Goal: Complete application form: Complete application form

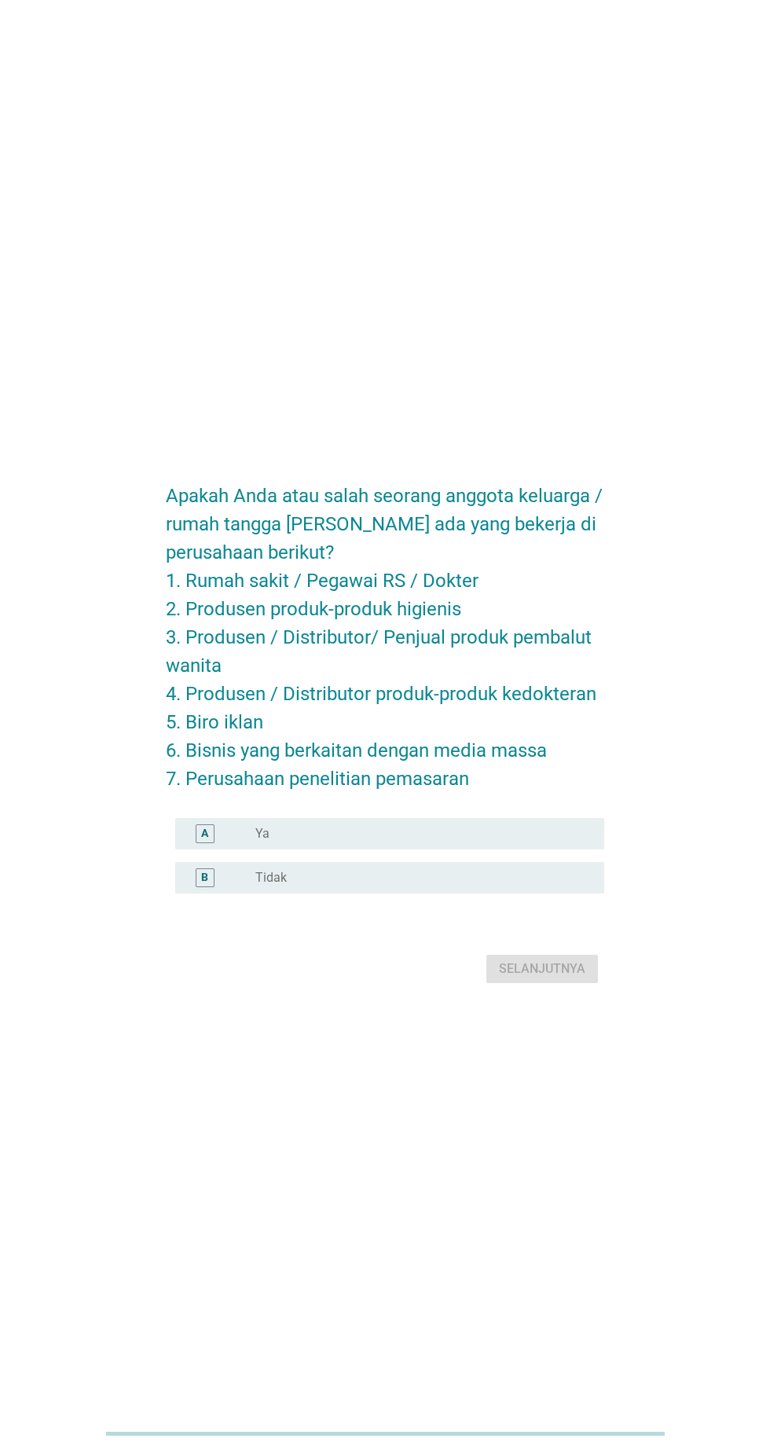
click at [341, 886] on div "radio_button_unchecked Tidak" at bounding box center [417, 878] width 324 height 16
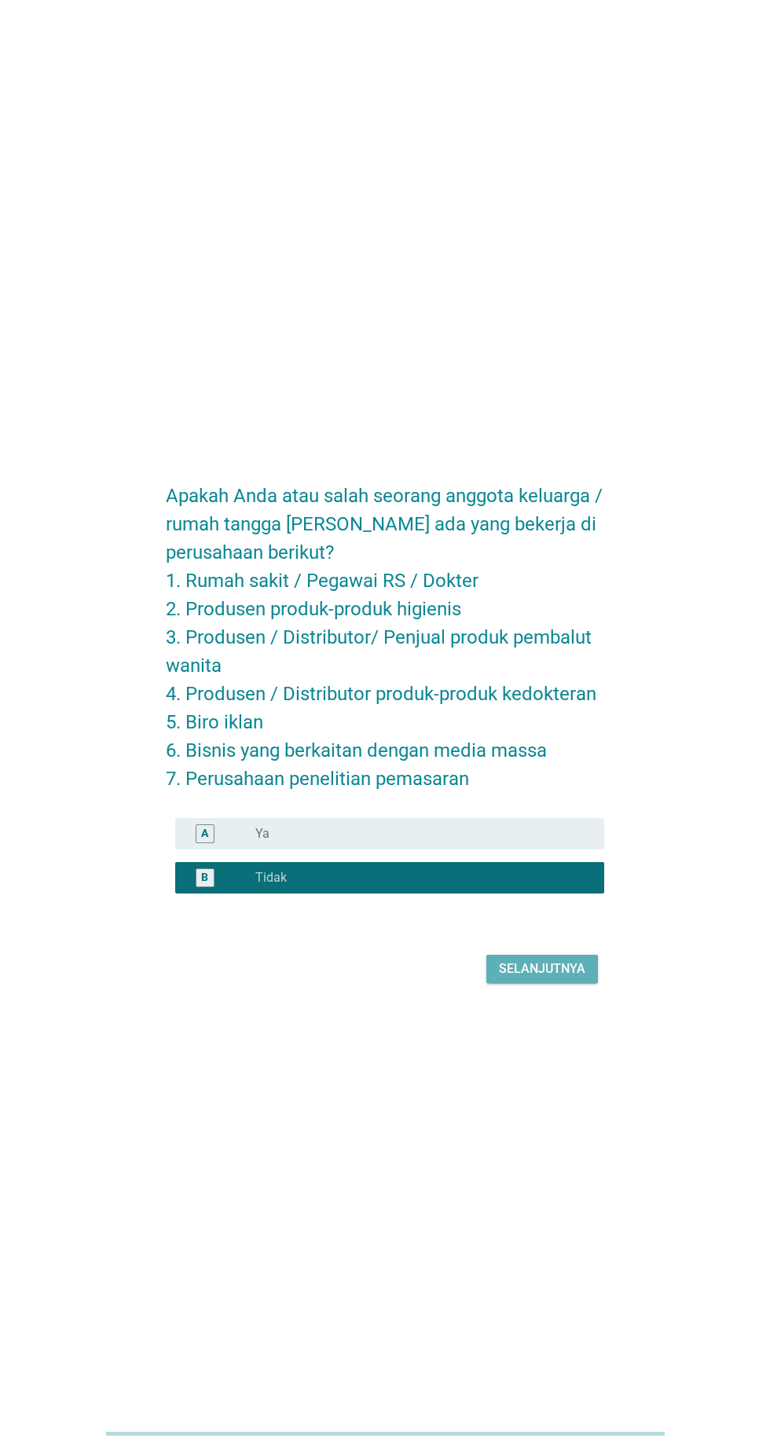
click at [575, 983] on button "Selanjutnya" at bounding box center [542, 969] width 112 height 28
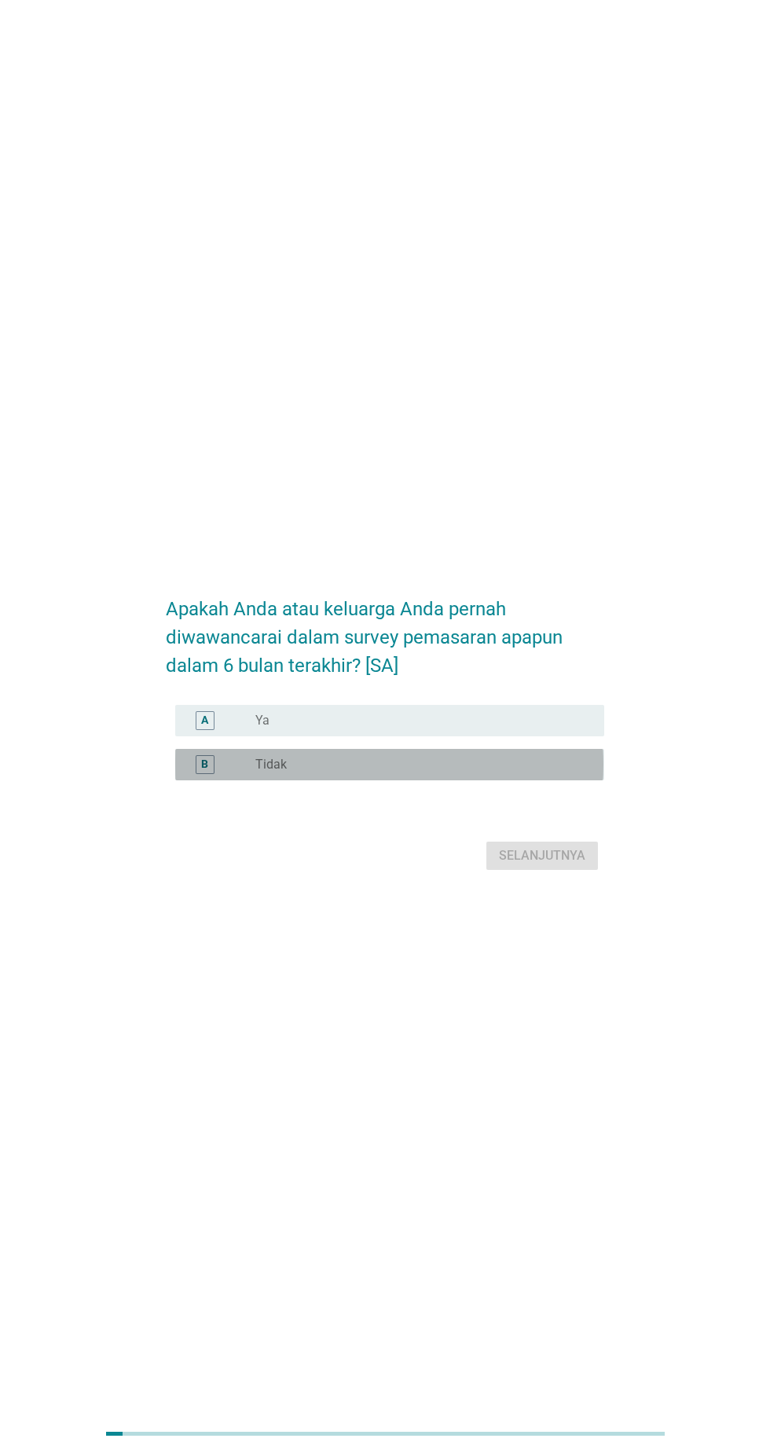
click at [422, 774] on div "radio_button_unchecked Tidak" at bounding box center [423, 764] width 336 height 19
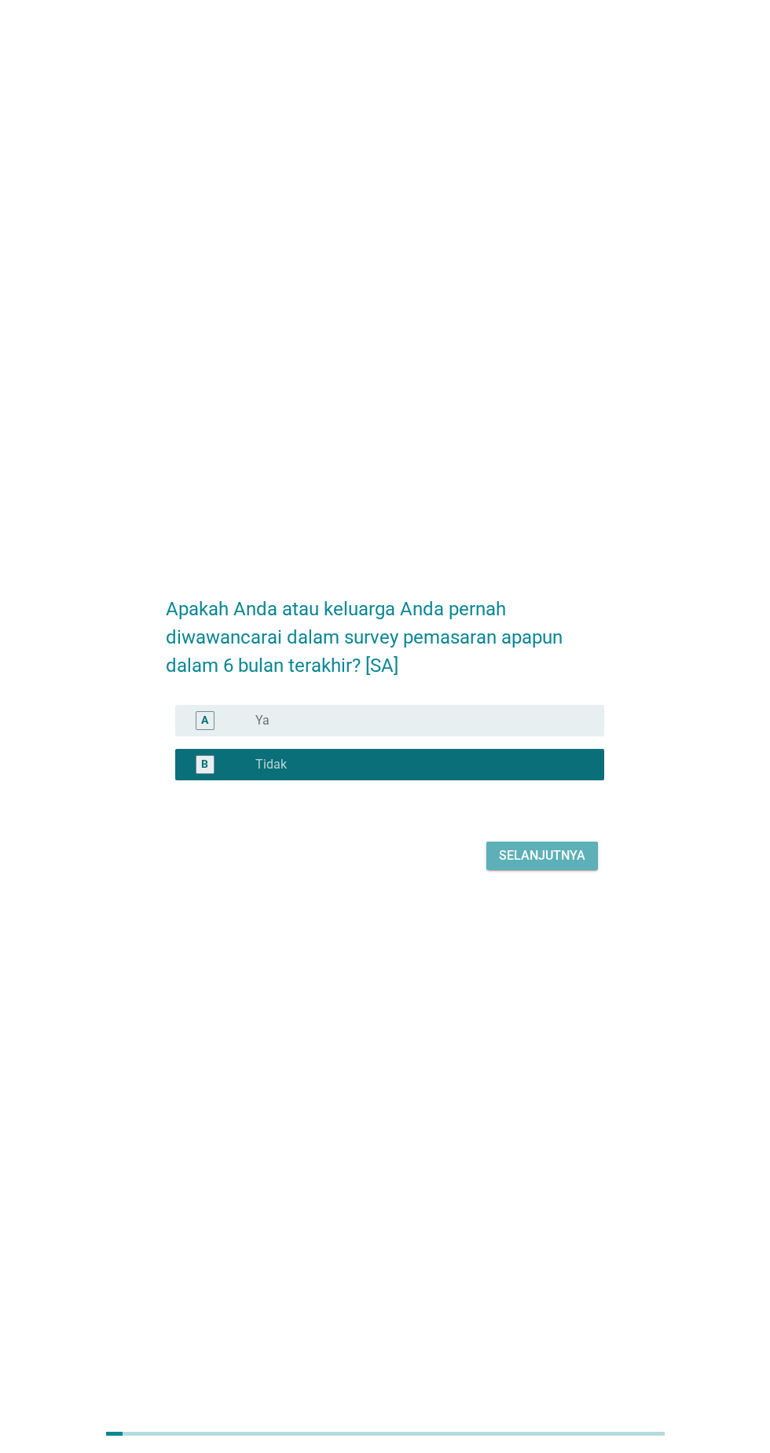
click at [556, 865] on div "Selanjutnya" at bounding box center [542, 855] width 86 height 19
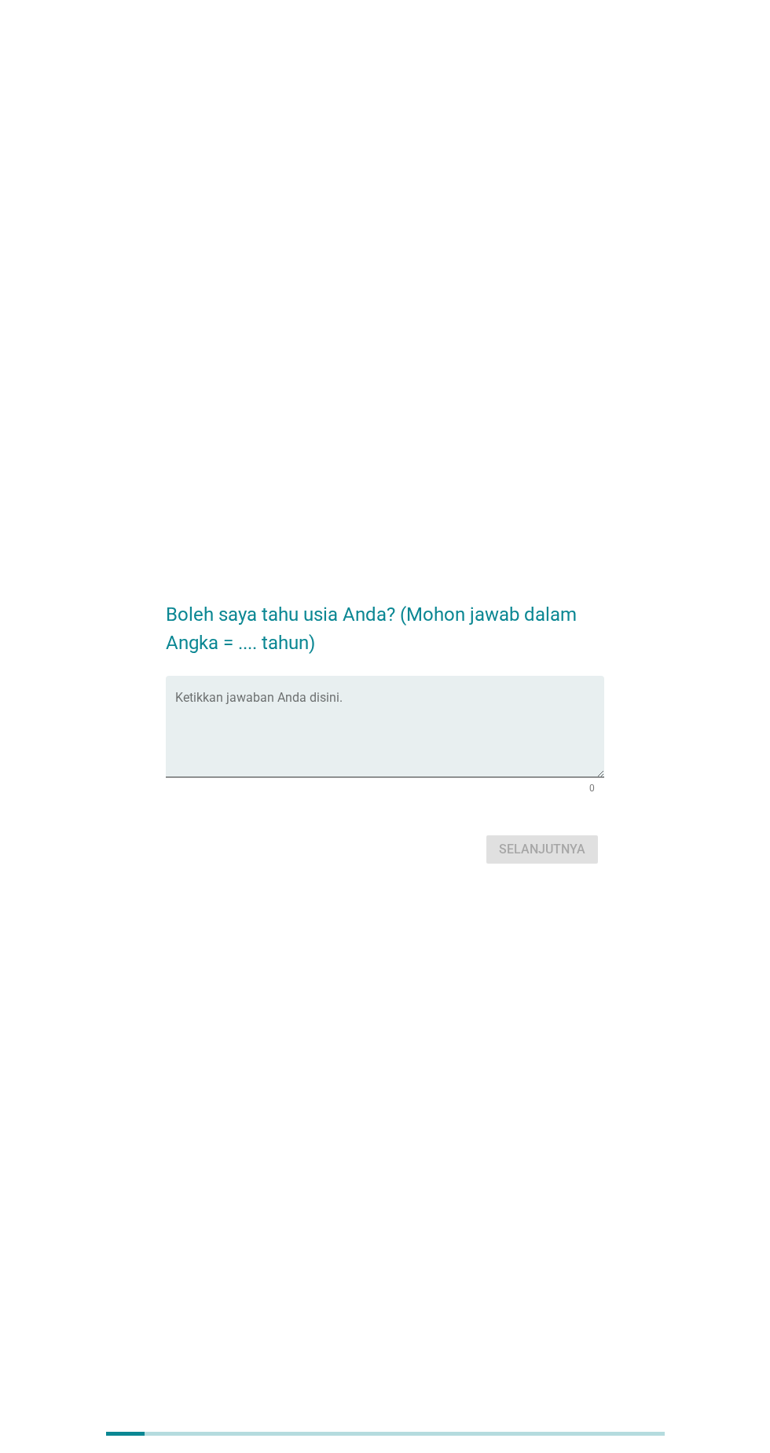
click at [400, 777] on textarea "Ketikkan jawaban Anda disini." at bounding box center [389, 736] width 428 height 83
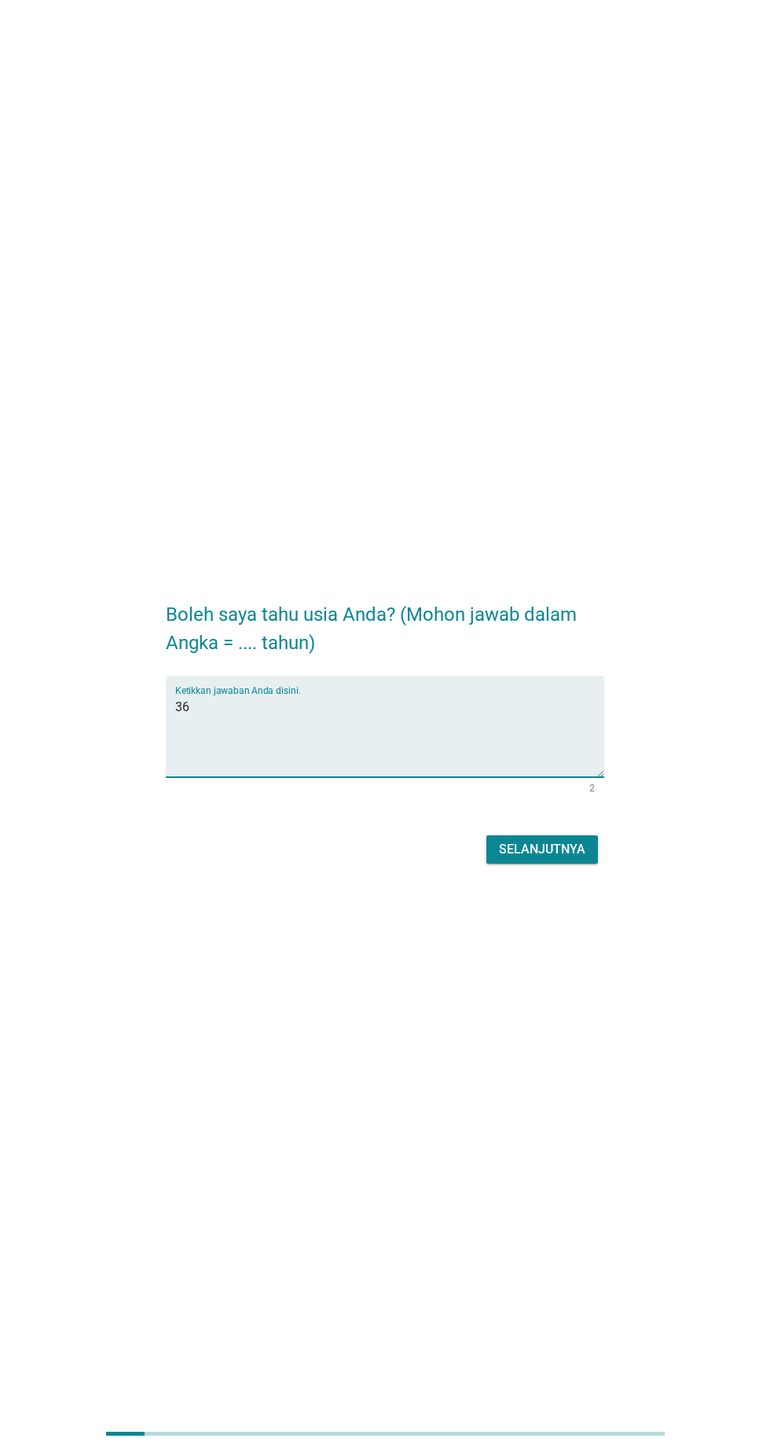
type textarea "3"
type textarea "26"
click at [587, 864] on button "Selanjutnya" at bounding box center [542, 849] width 112 height 28
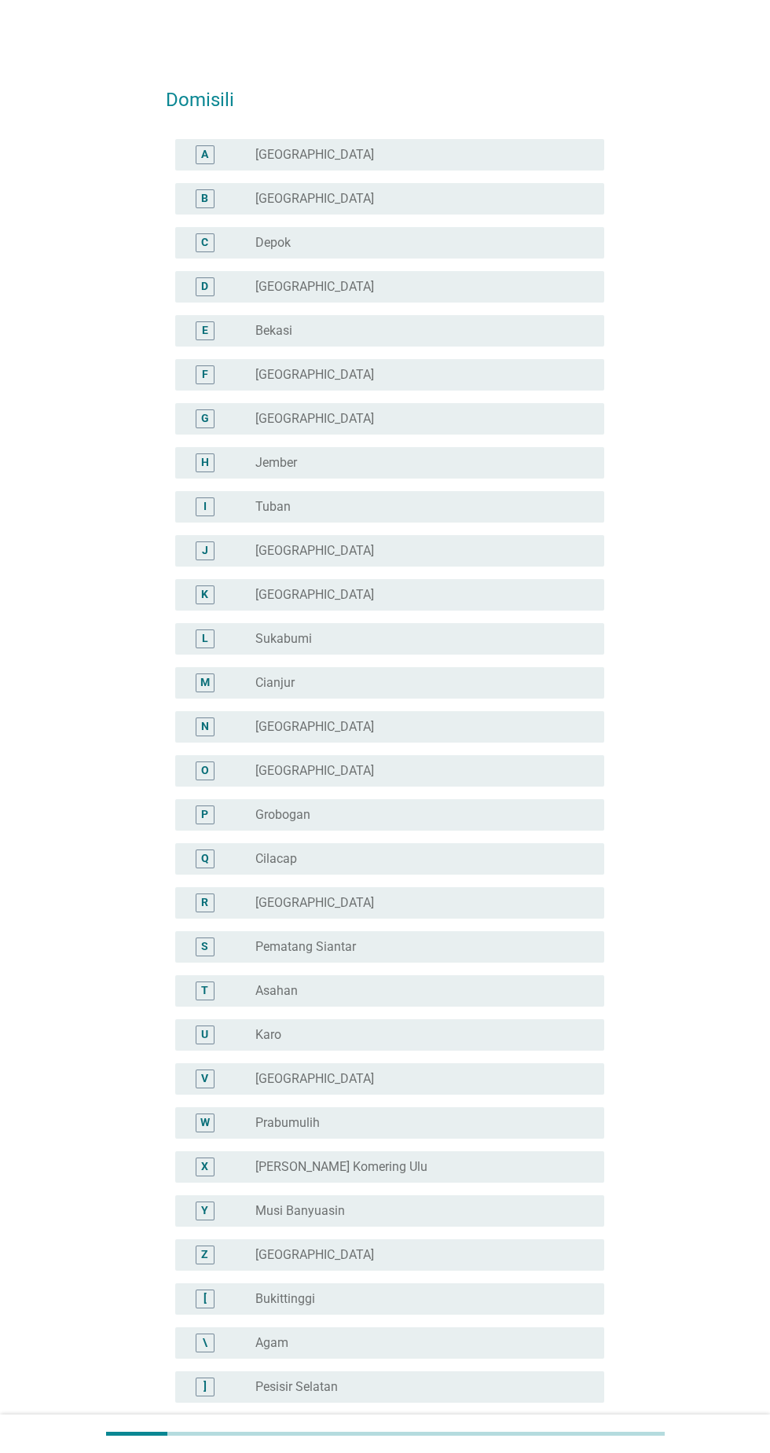
click at [369, 554] on div "radio_button_unchecked [GEOGRAPHIC_DATA]" at bounding box center [417, 551] width 324 height 16
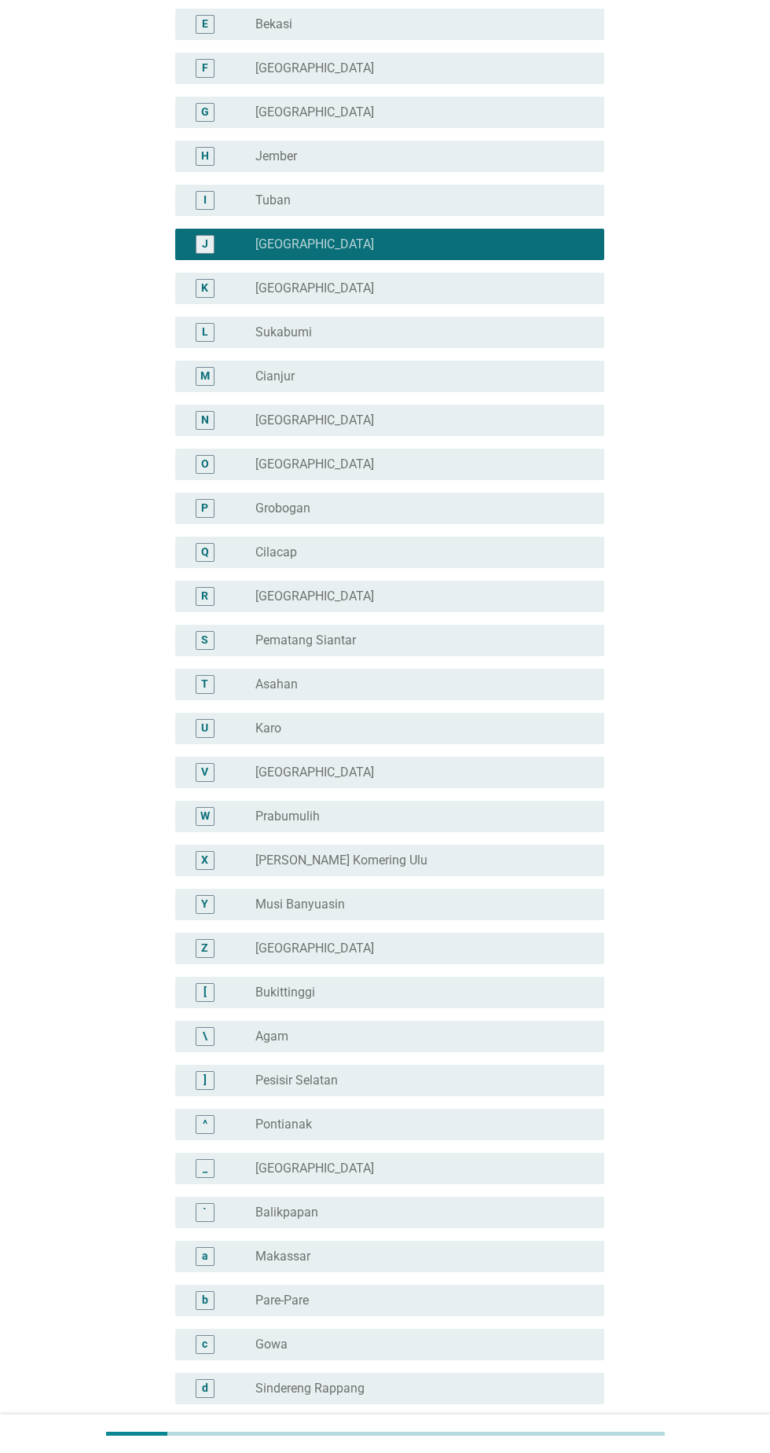
scroll to position [401, 0]
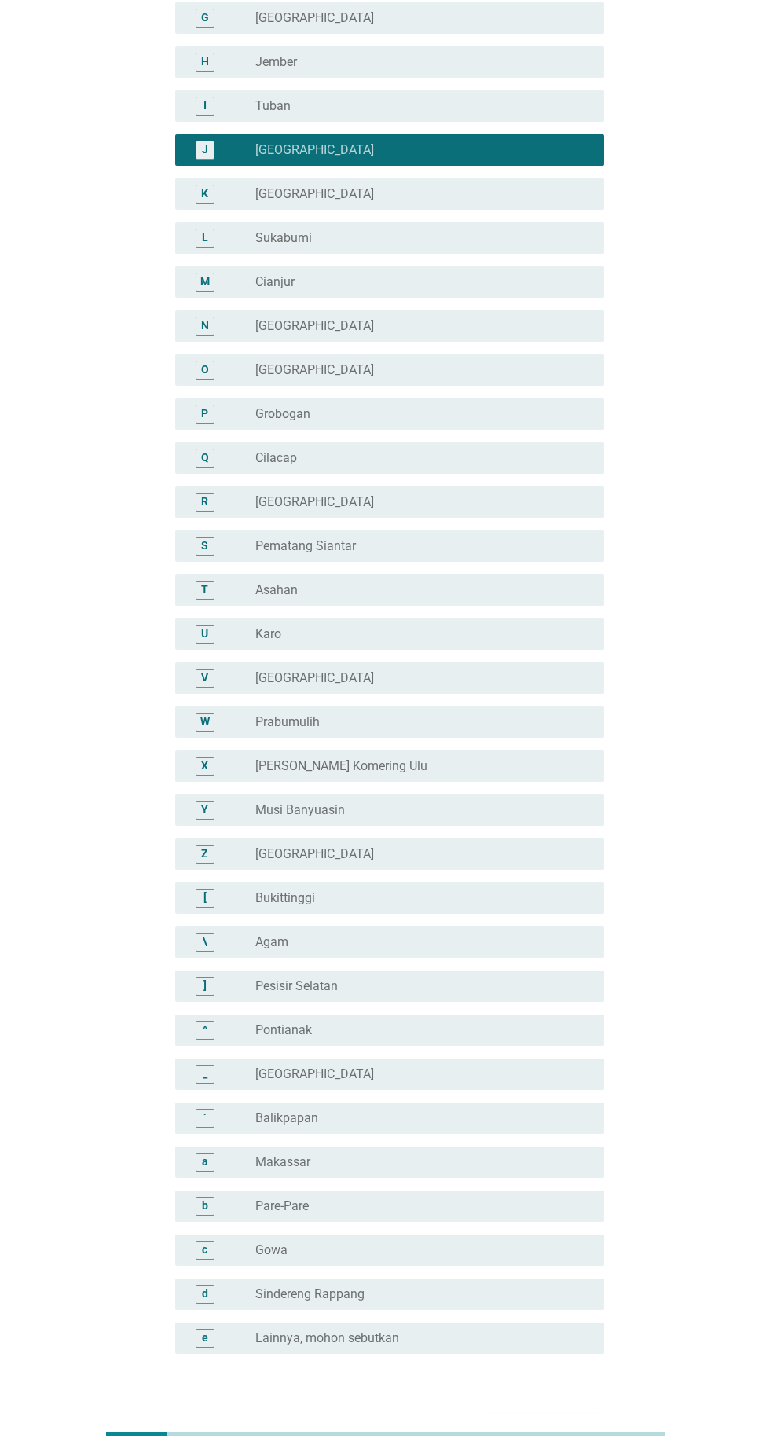
click at [595, 1441] on button "Selanjutnya" at bounding box center [542, 1429] width 112 height 28
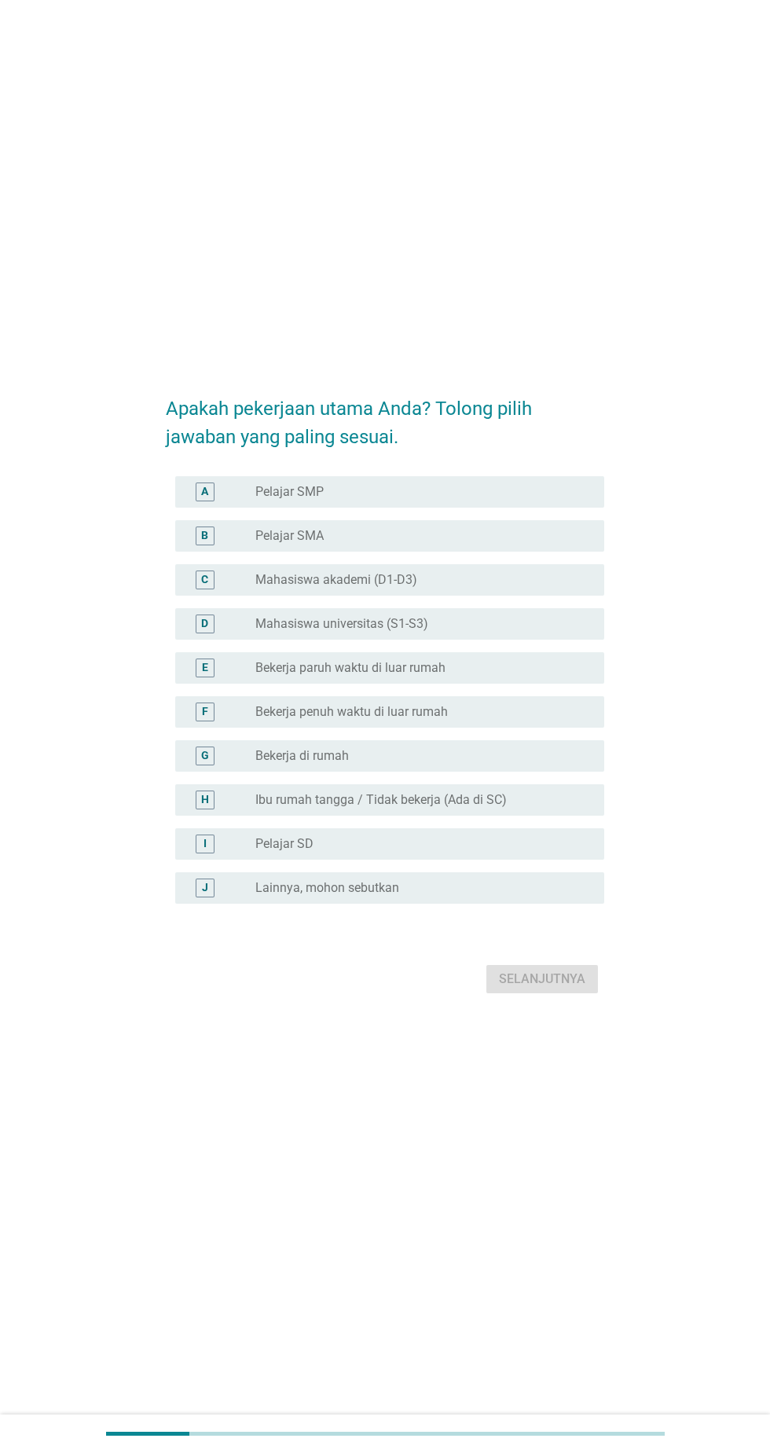
scroll to position [0, 0]
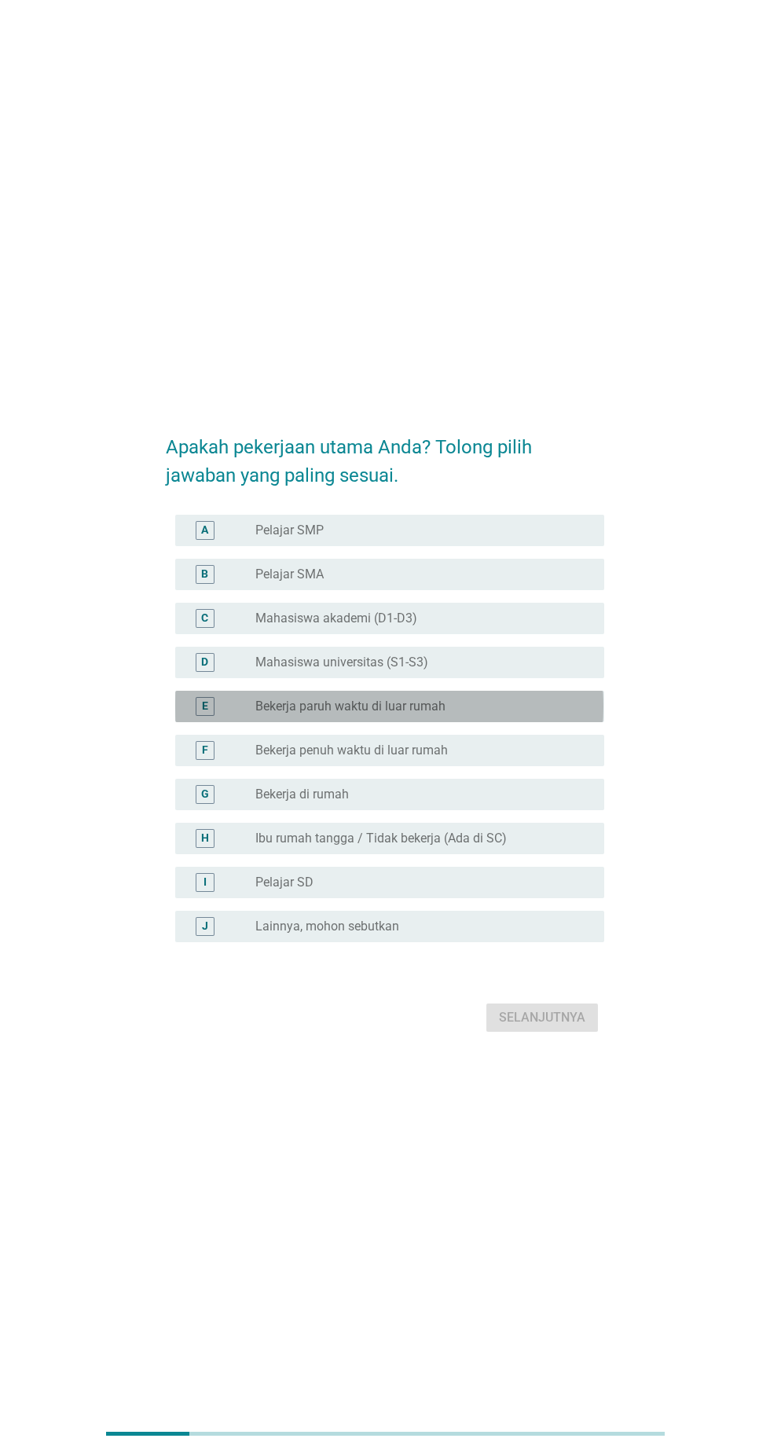
click at [534, 714] on div "radio_button_unchecked Bekerja paruh waktu di luar rumah" at bounding box center [417, 707] width 324 height 16
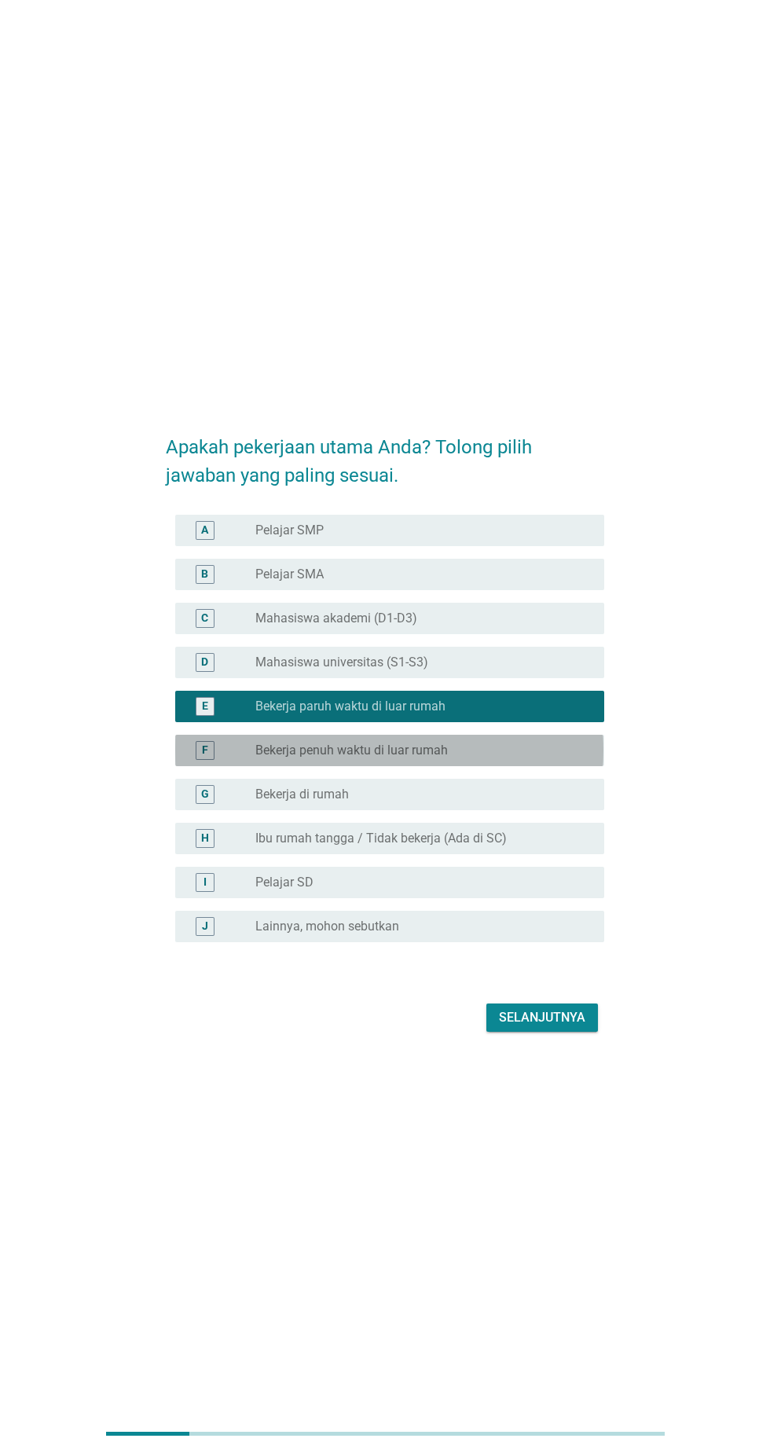
click at [560, 758] on div "radio_button_unchecked Bekerja penuh waktu di luar rumah" at bounding box center [417, 751] width 324 height 16
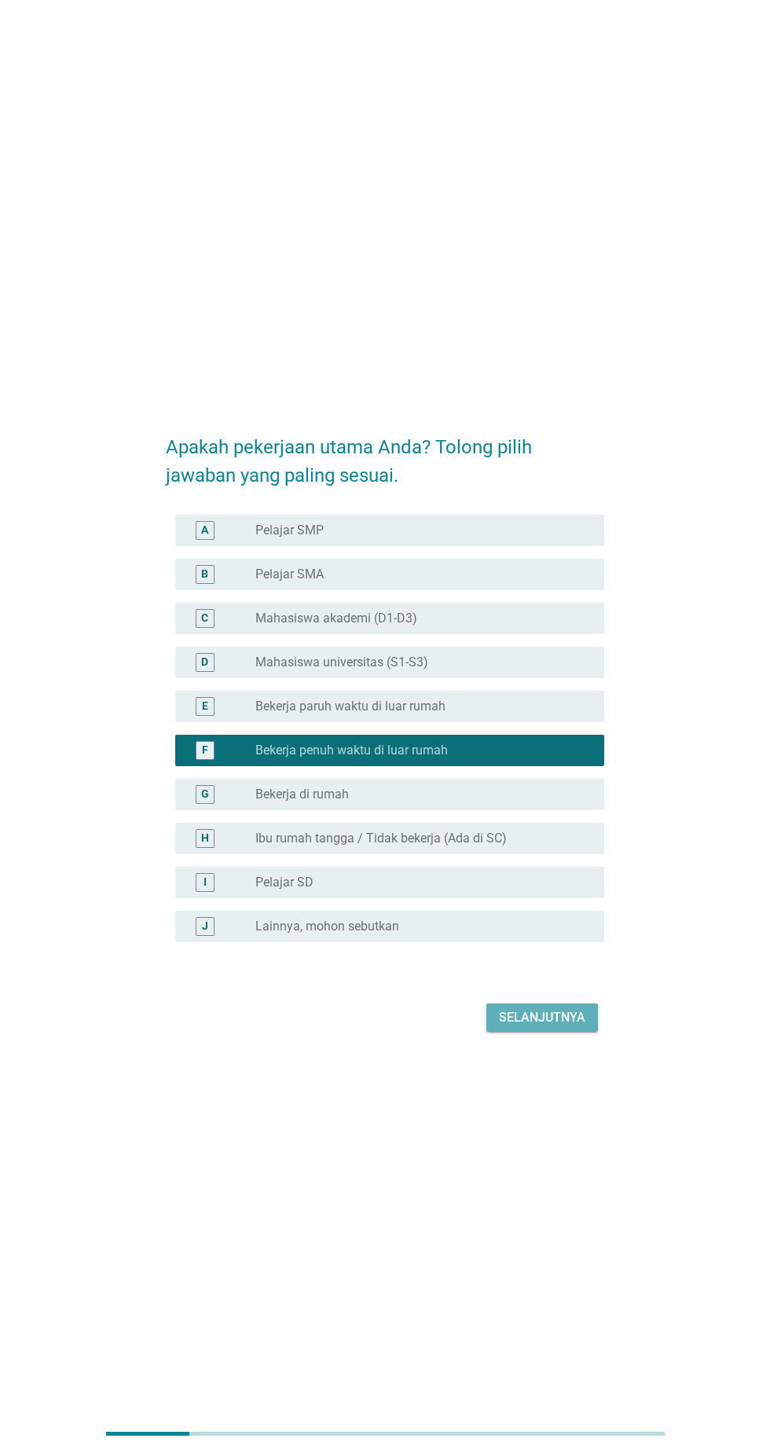
click at [583, 1027] on div "Selanjutnya" at bounding box center [542, 1017] width 86 height 19
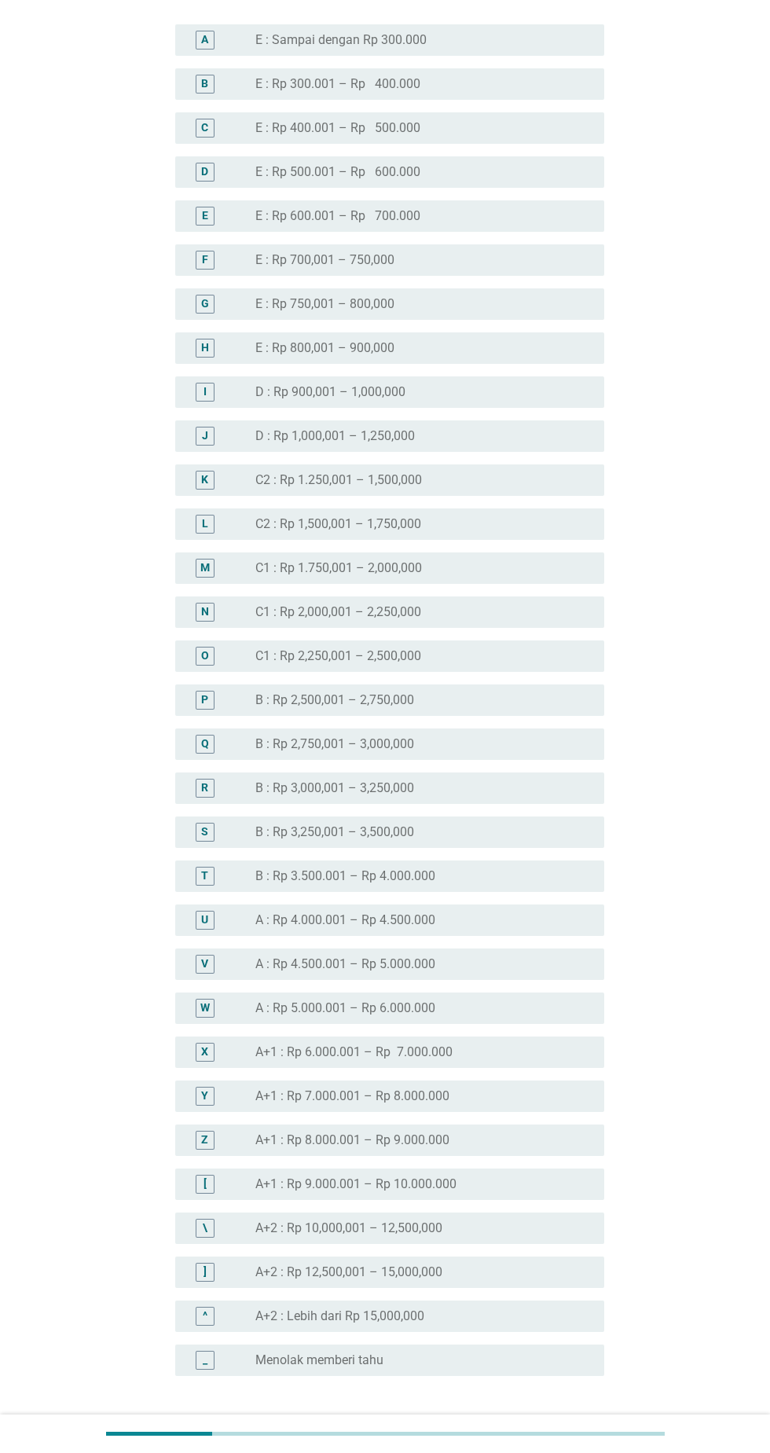
scroll to position [758, 0]
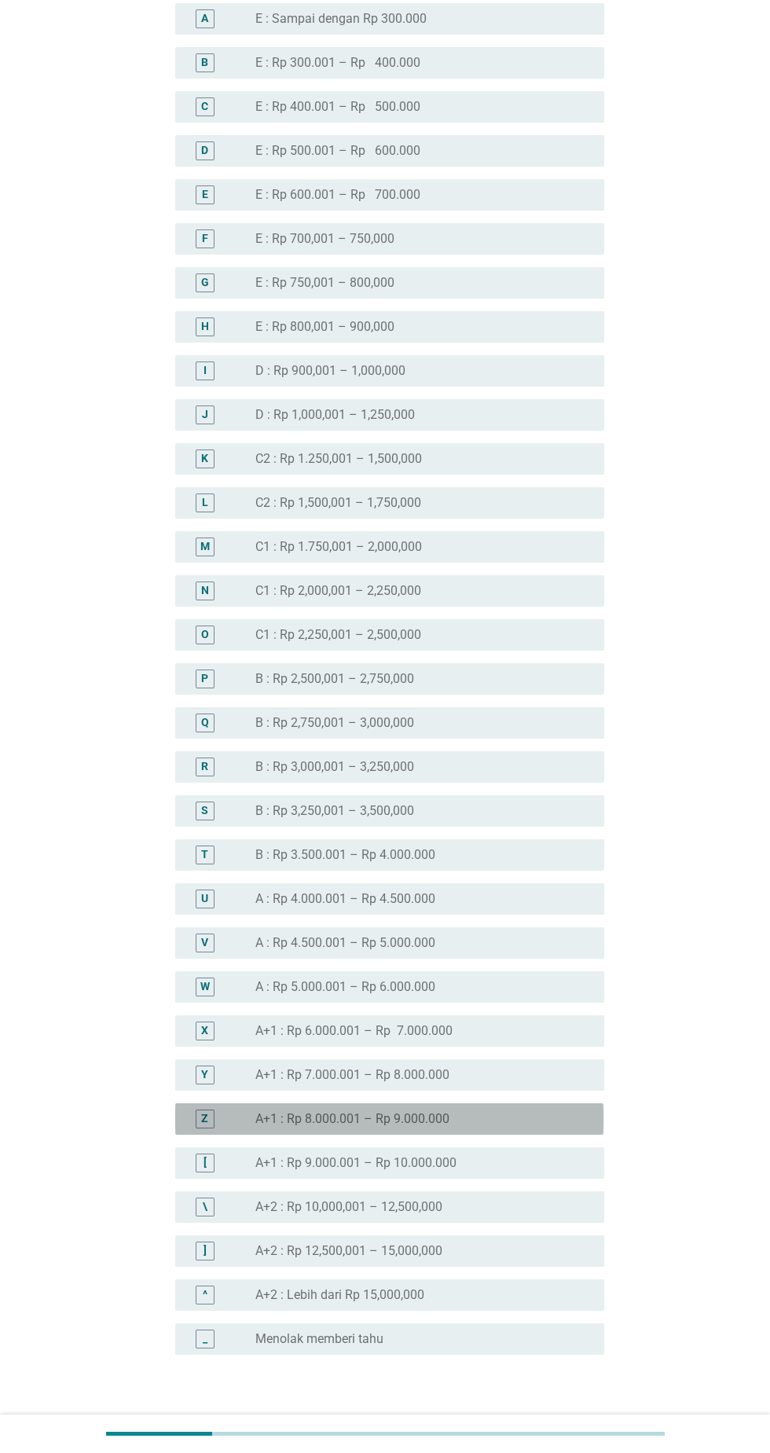
click at [519, 1119] on div "radio_button_unchecked A+1 : Rp 8.000.001 – Rp 9.000.000" at bounding box center [417, 1119] width 324 height 16
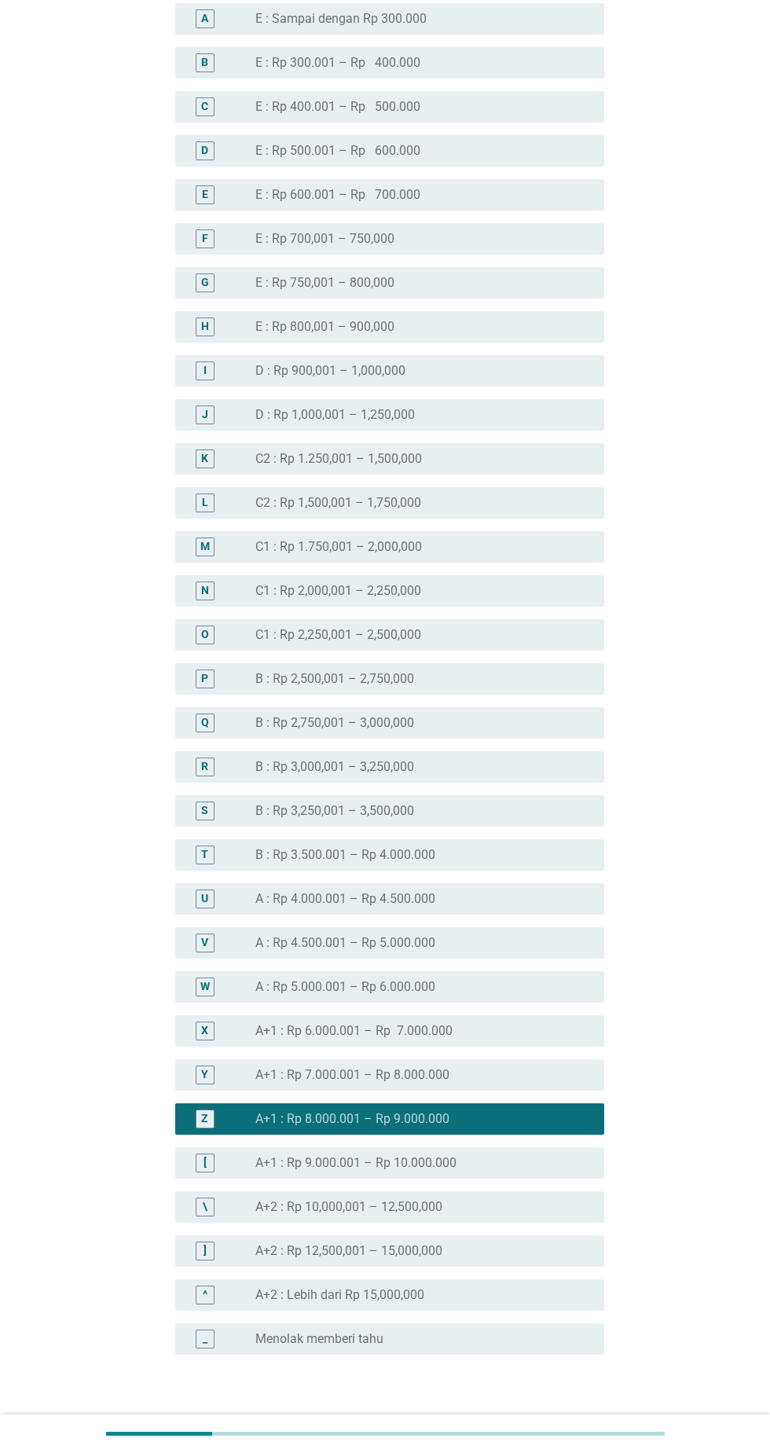
click at [596, 1434] on button "Selanjutnya" at bounding box center [542, 1430] width 112 height 28
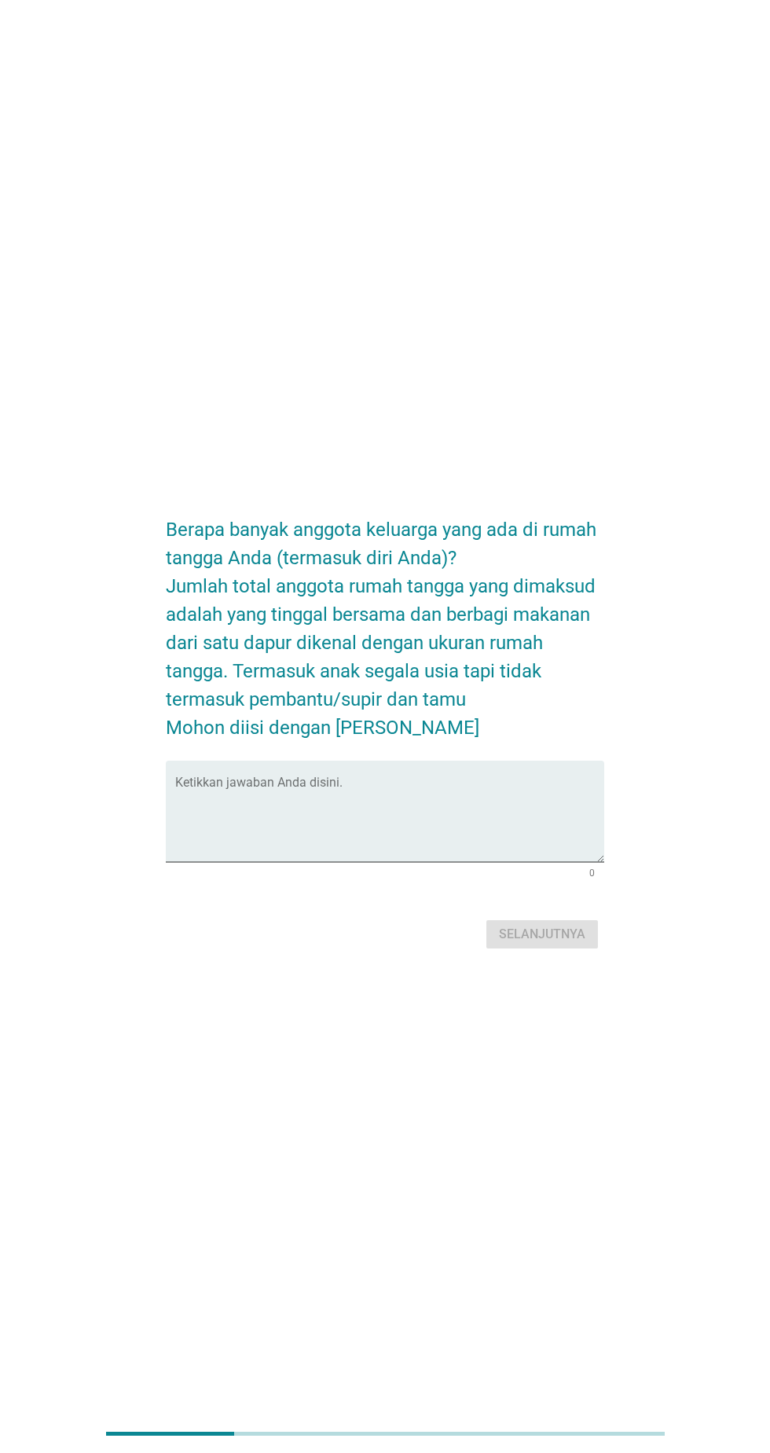
click at [363, 862] on textarea "Ketikkan jawaban Anda disini." at bounding box center [389, 821] width 428 height 83
type textarea "3"
click at [549, 944] on div "Selanjutnya" at bounding box center [542, 934] width 86 height 19
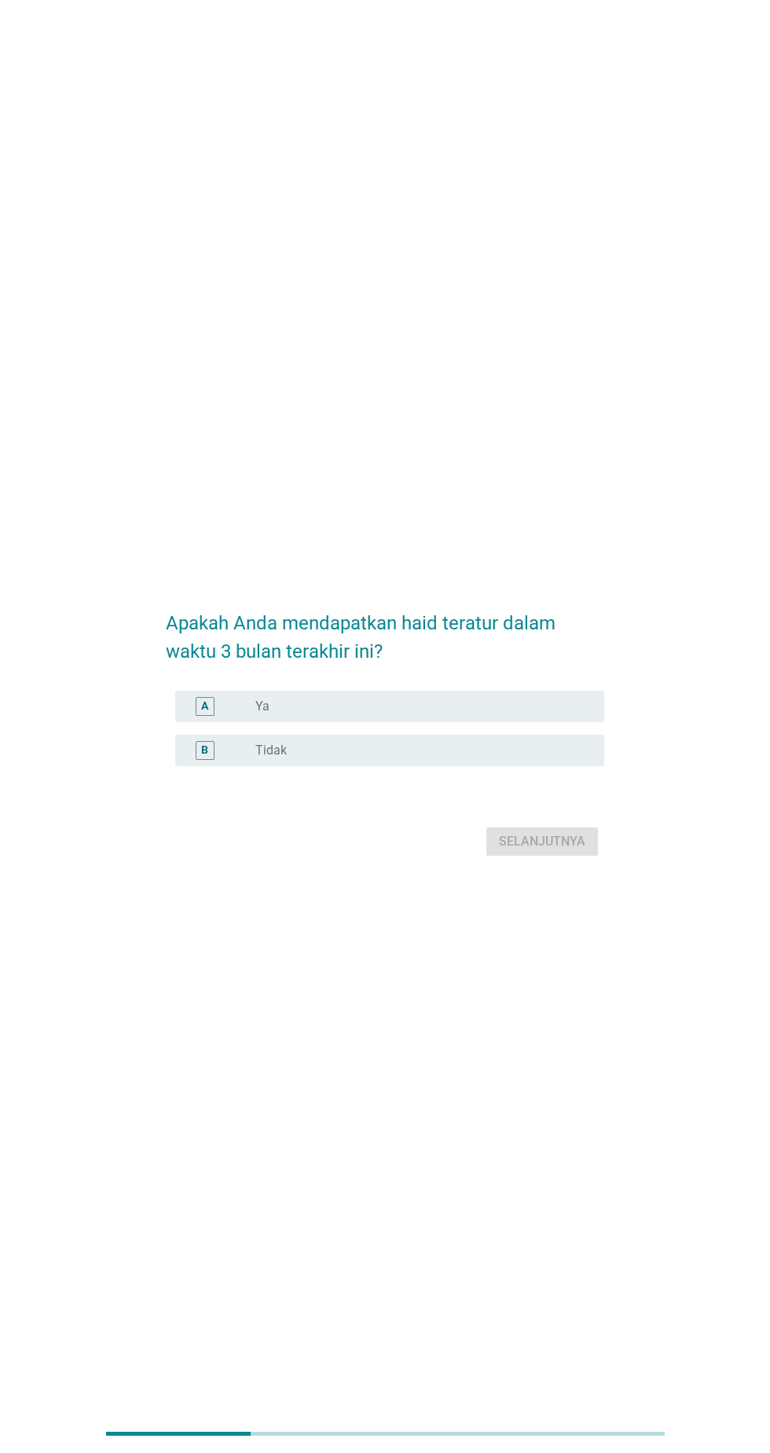
click at [527, 714] on div "radio_button_unchecked Ya" at bounding box center [417, 707] width 324 height 16
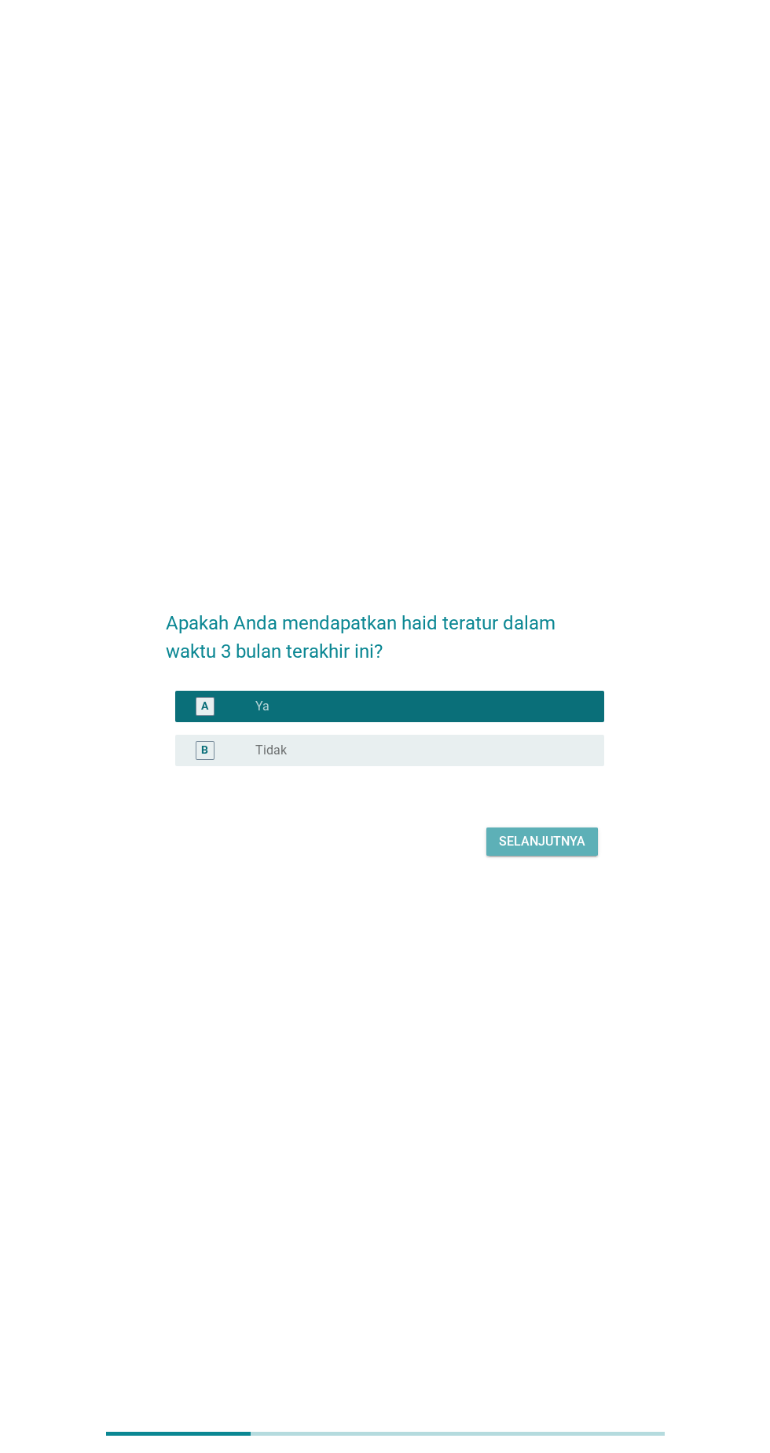
click at [573, 851] on div "Selanjutnya" at bounding box center [542, 841] width 86 height 19
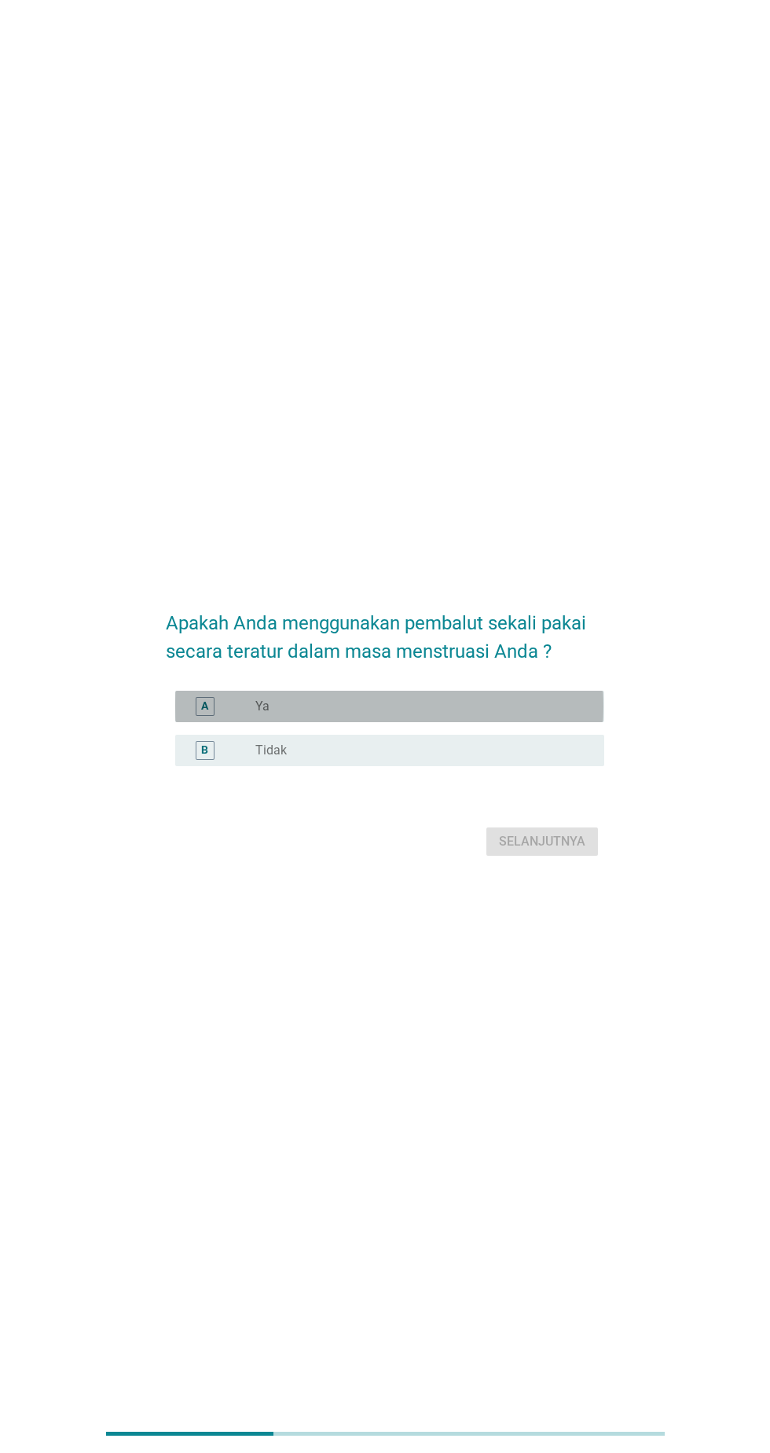
click at [490, 714] on div "radio_button_unchecked Ya" at bounding box center [417, 707] width 324 height 16
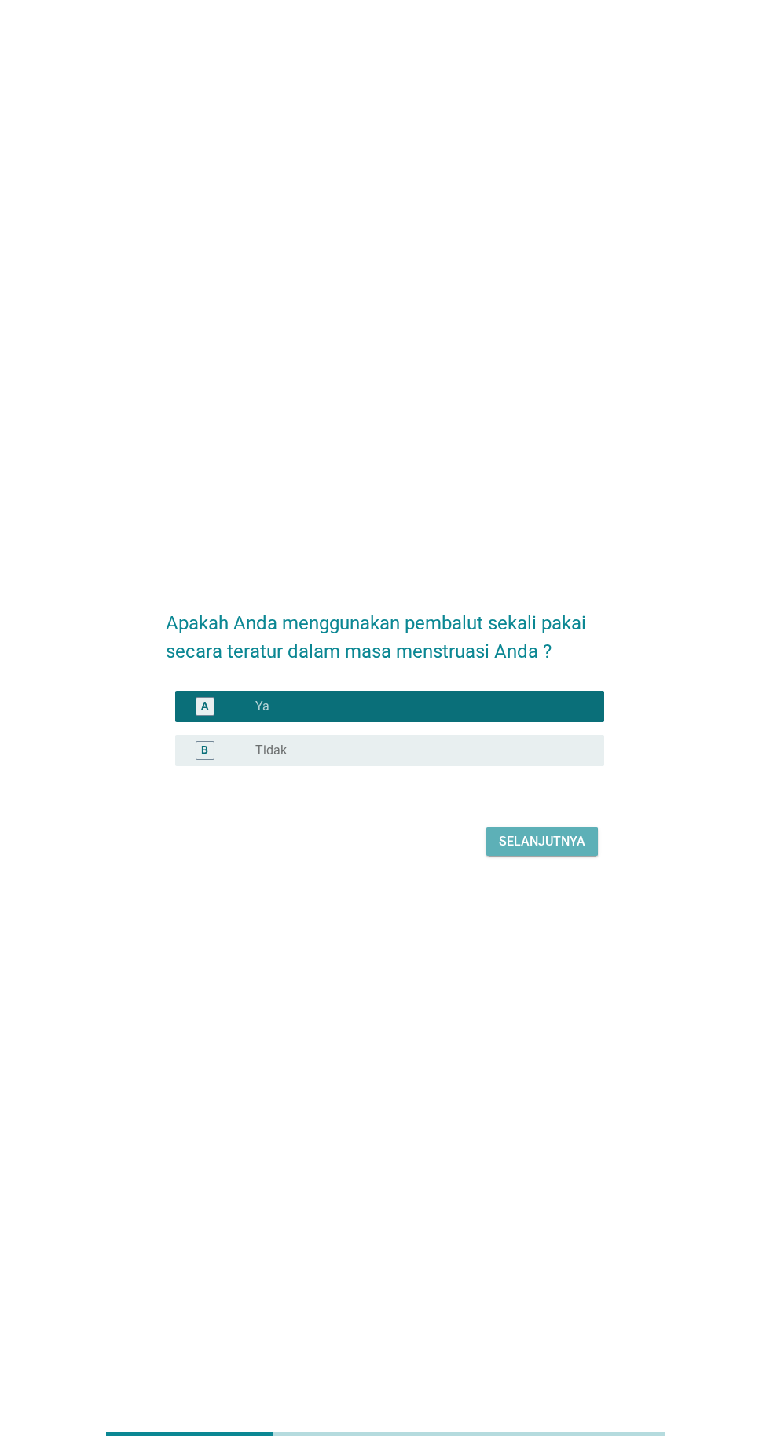
click at [552, 851] on div "Selanjutnya" at bounding box center [542, 841] width 86 height 19
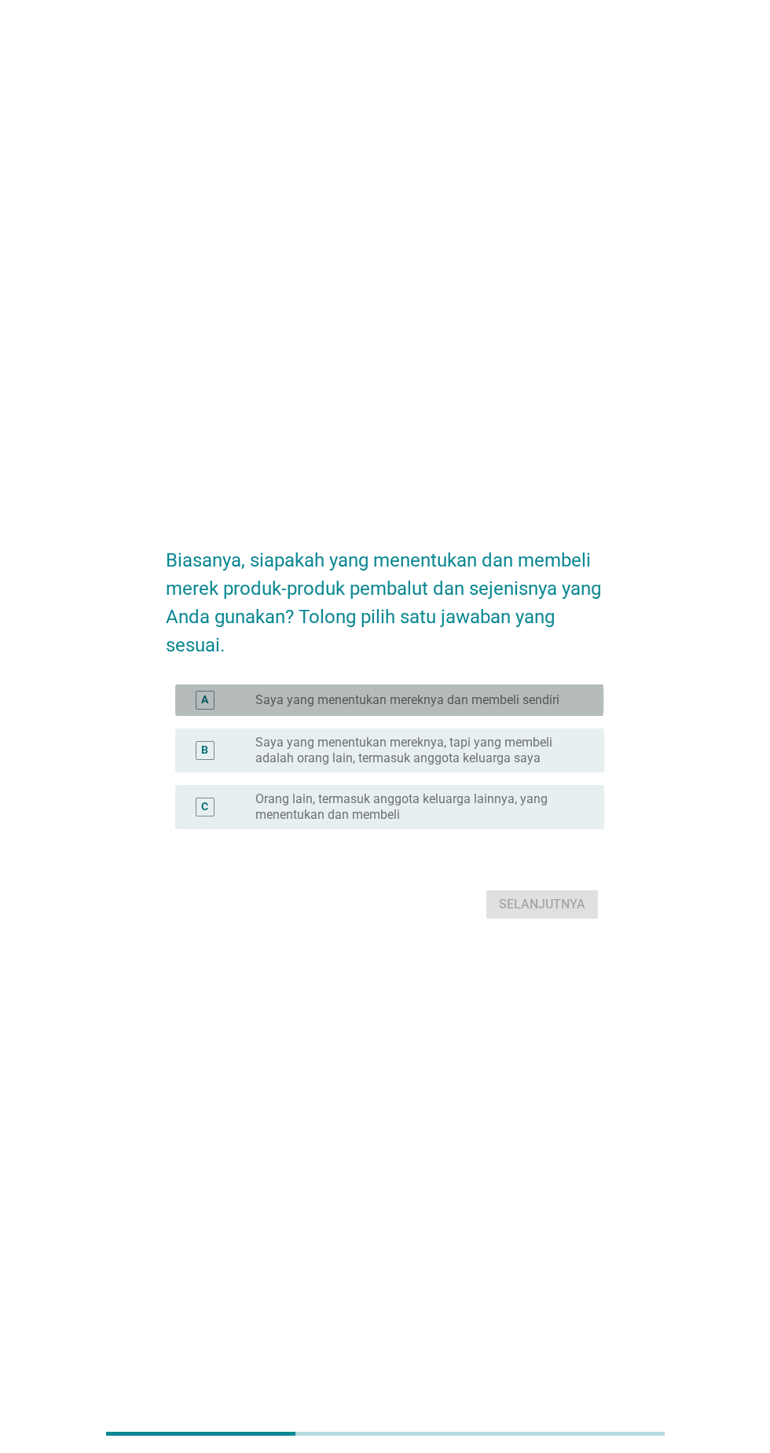
click at [530, 708] on label "Saya yang menentukan mereknya dan membeli sendiri" at bounding box center [407, 700] width 304 height 16
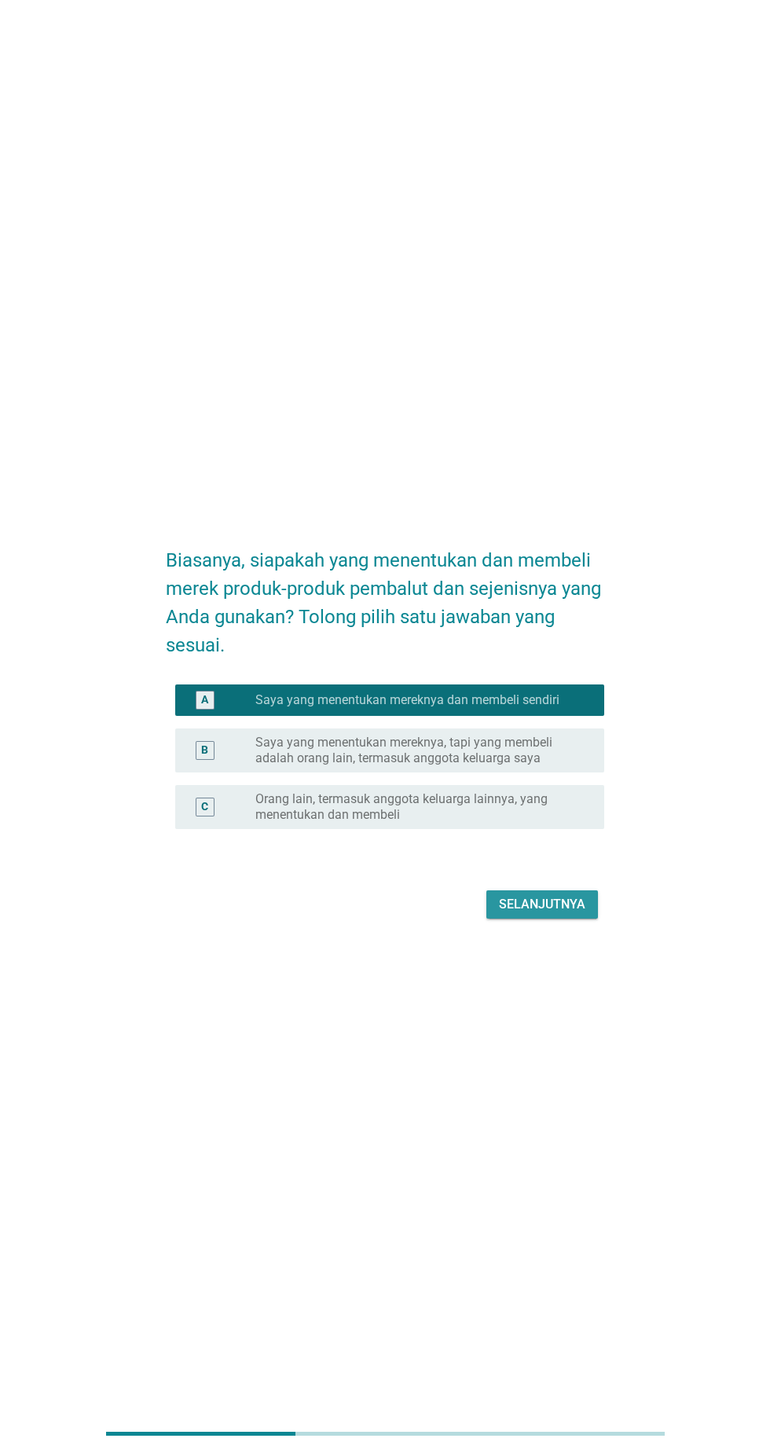
click at [556, 914] on div "Selanjutnya" at bounding box center [542, 904] width 86 height 19
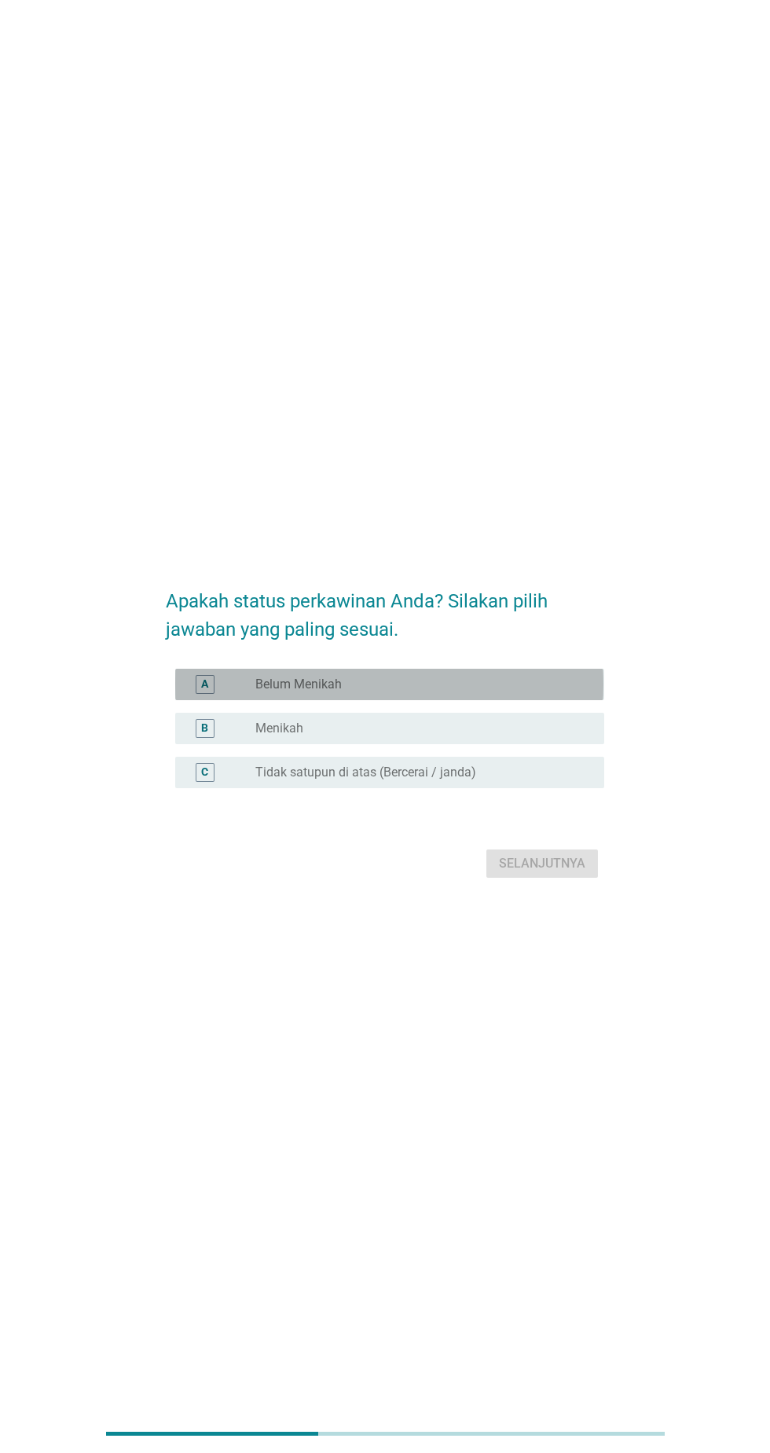
click at [518, 692] on div "radio_button_unchecked Belum Menikah" at bounding box center [417, 685] width 324 height 16
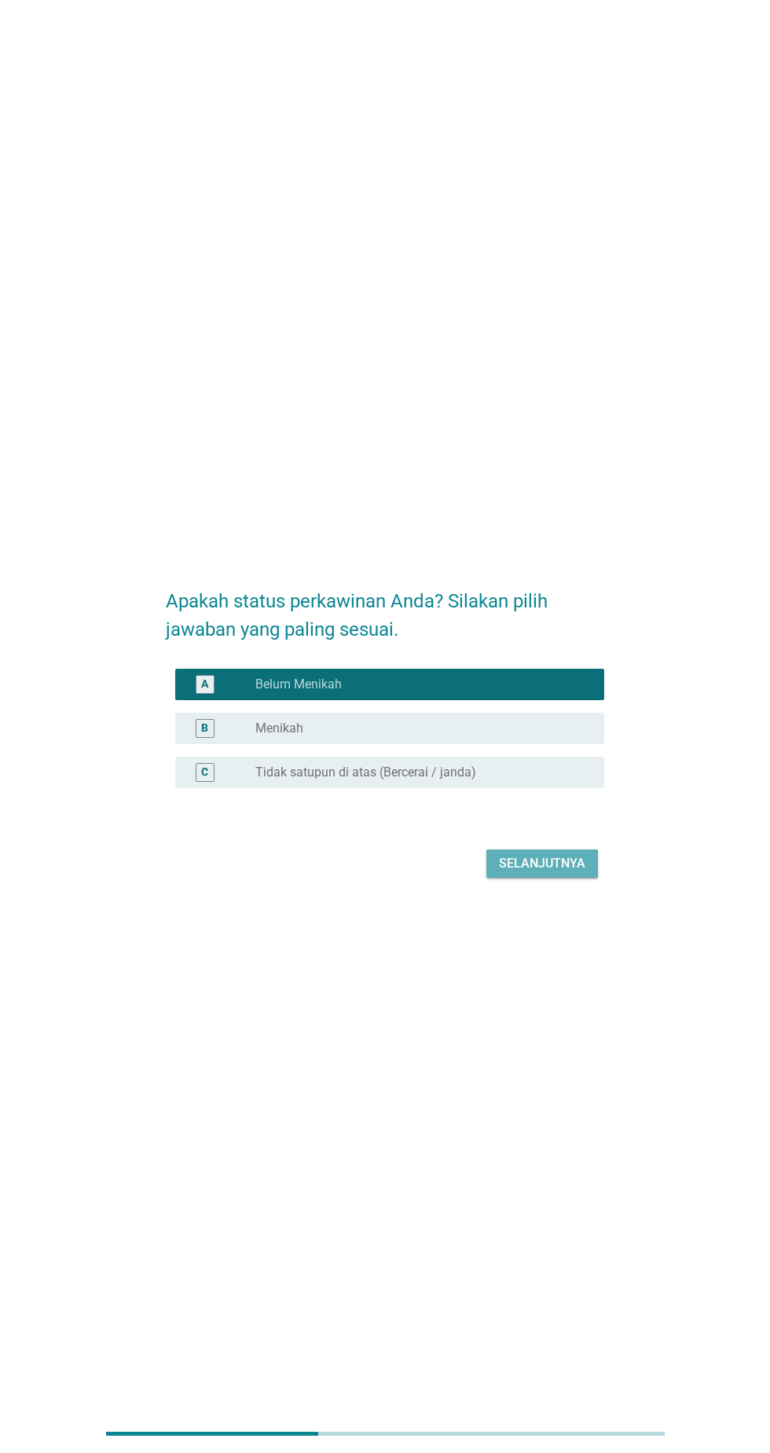
click at [581, 873] on div "Selanjutnya" at bounding box center [542, 863] width 86 height 19
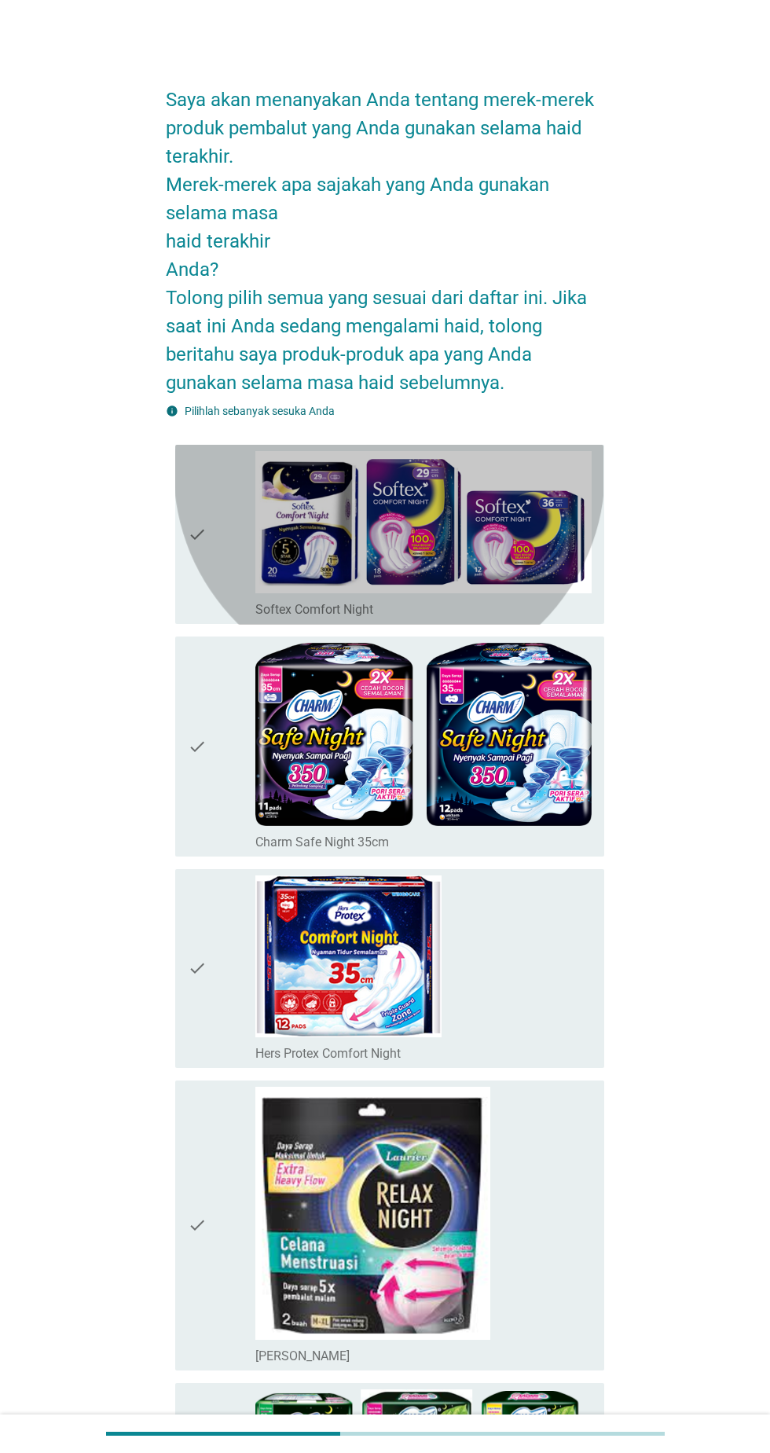
click at [604, 489] on div "check check_box_outline_blank Softex Comfort Night" at bounding box center [389, 535] width 428 height 180
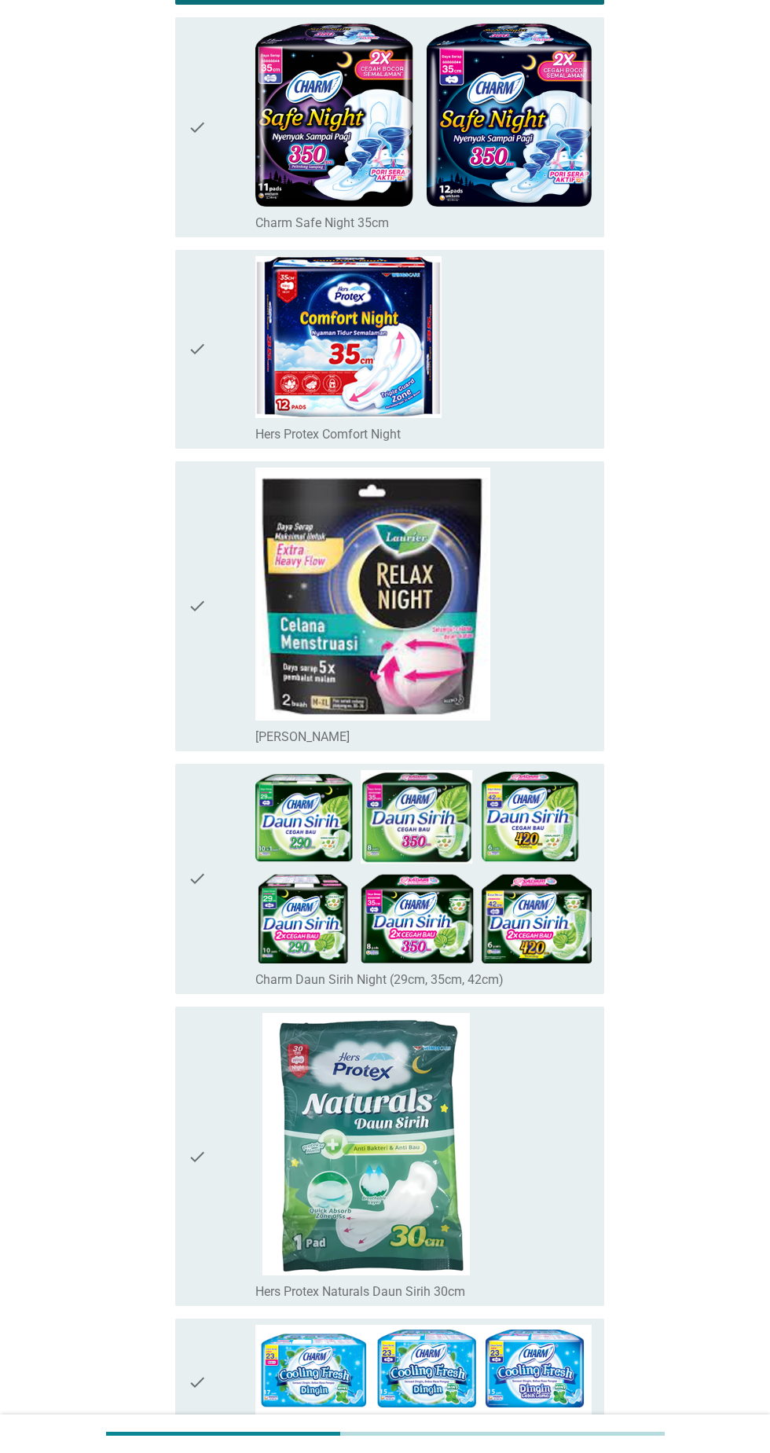
scroll to position [659, 0]
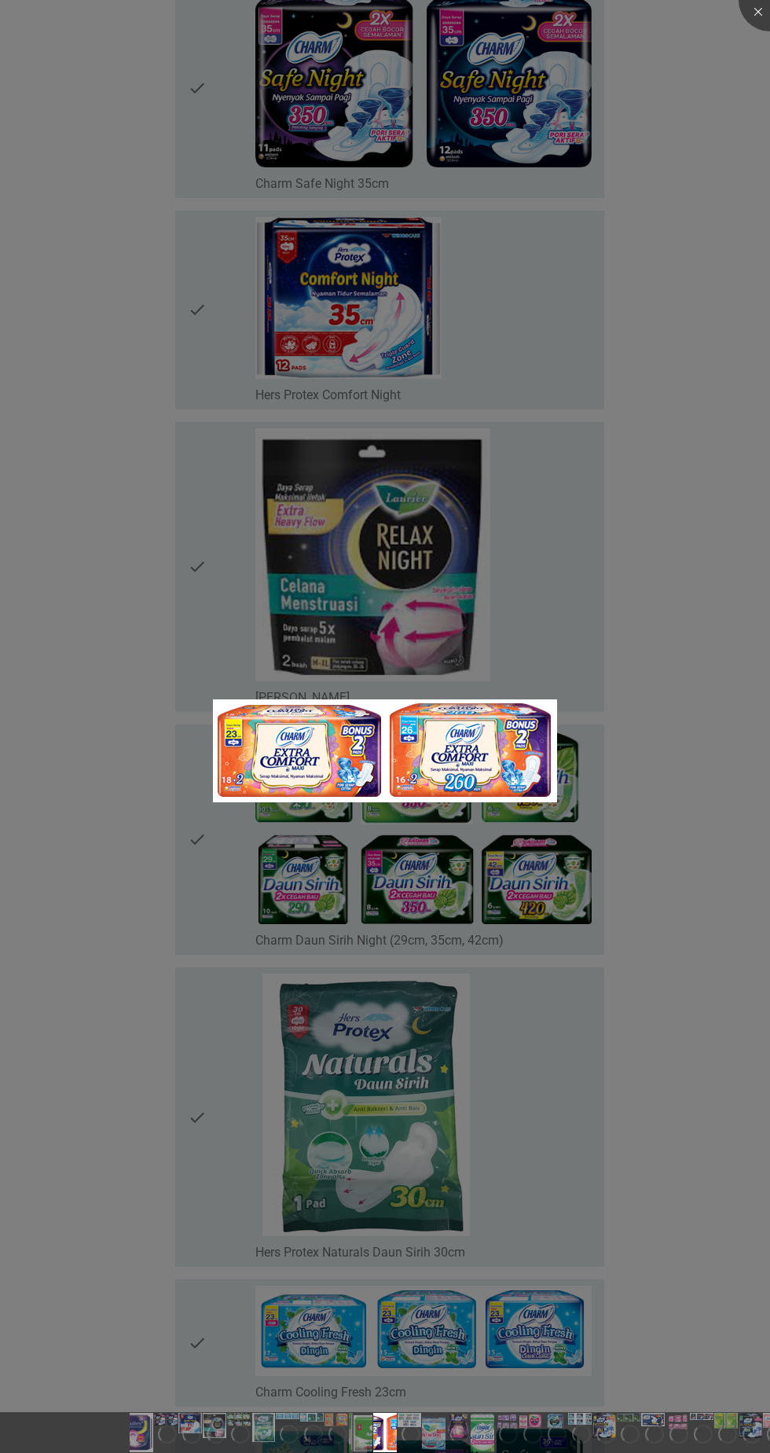
click at [687, 976] on div at bounding box center [385, 726] width 770 height 1453
click at [663, 976] on div at bounding box center [385, 726] width 770 height 1453
click at [552, 873] on div at bounding box center [385, 726] width 770 height 1453
click at [492, 758] on img at bounding box center [385, 750] width 344 height 103
click at [533, 886] on div at bounding box center [385, 726] width 770 height 1453
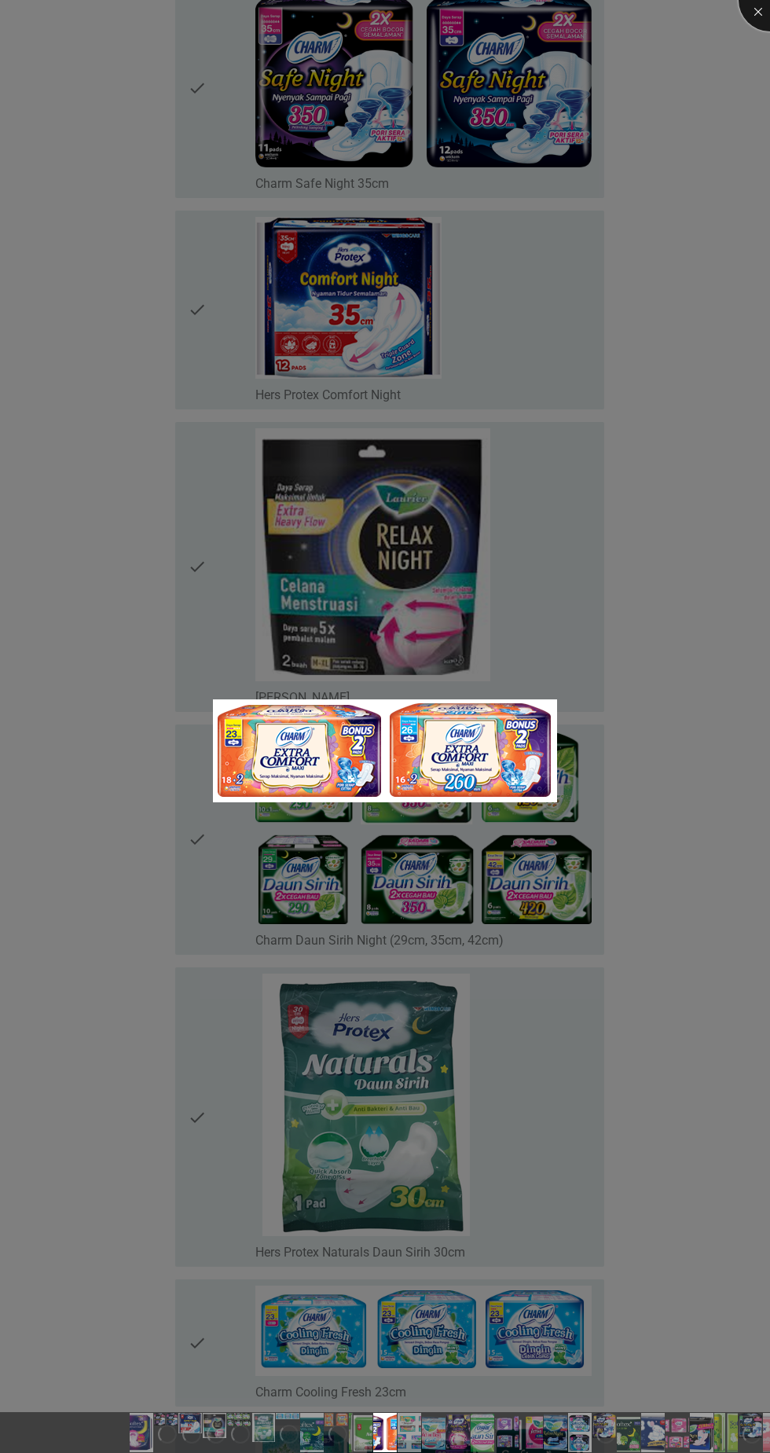
click at [758, 11] on div at bounding box center [770, 0] width 63 height 63
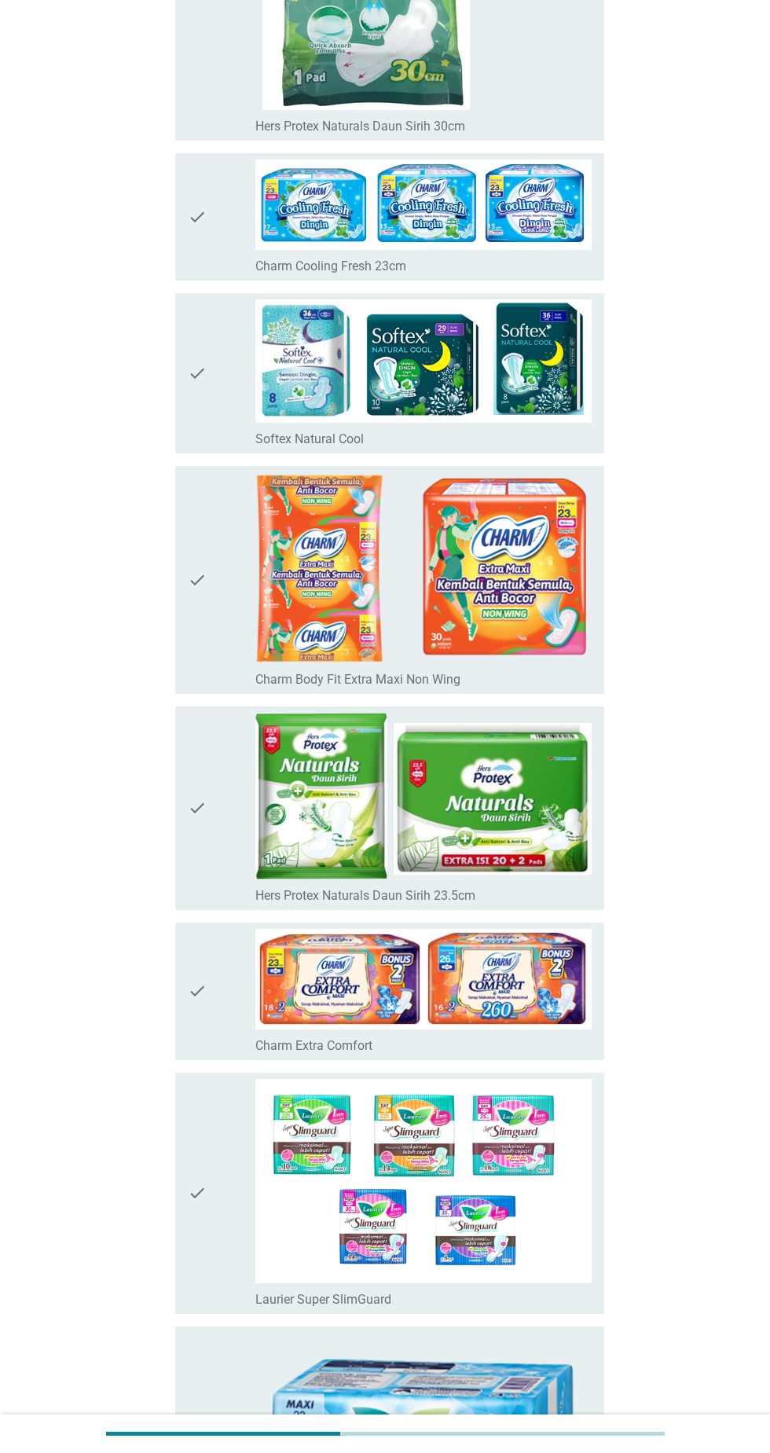
scroll to position [1785, 0]
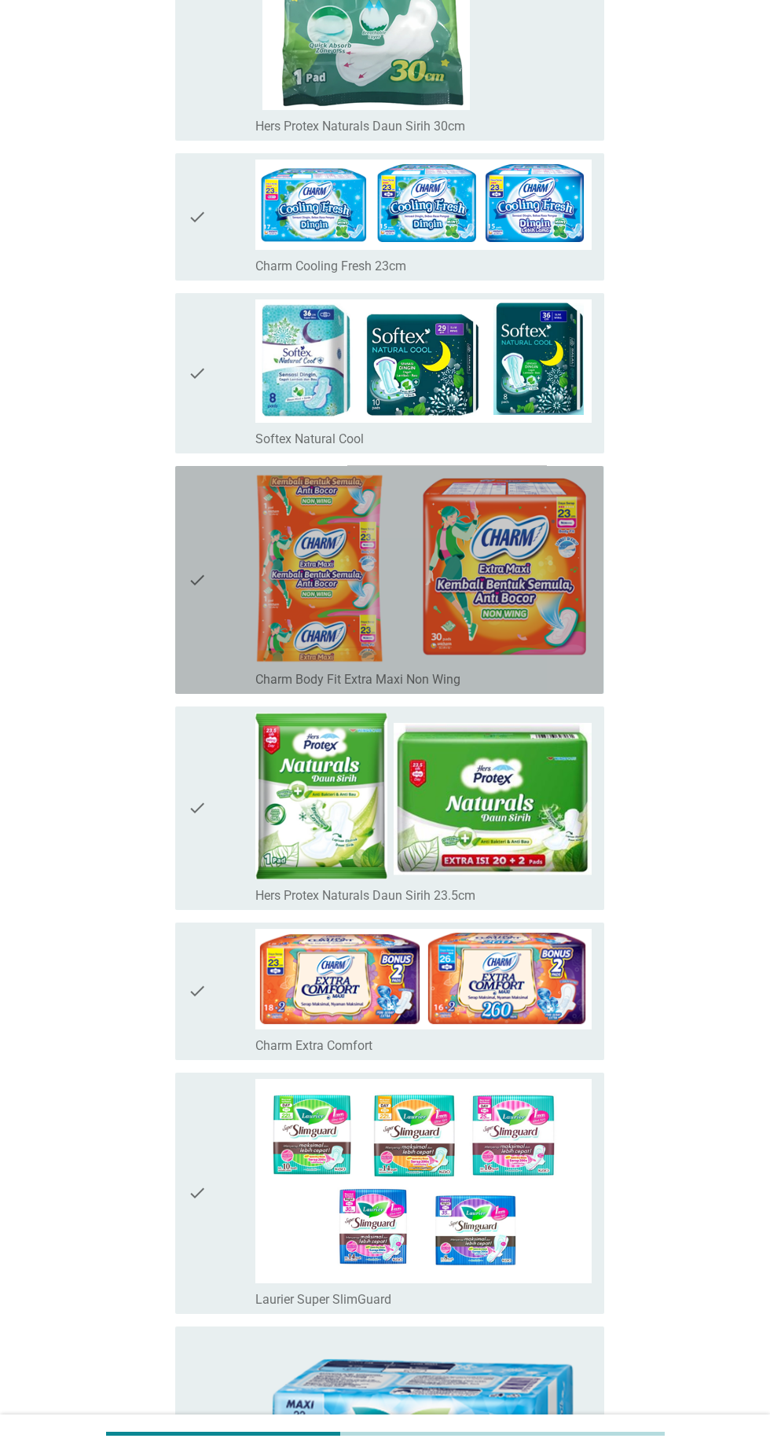
click at [206, 593] on icon "check" at bounding box center [197, 579] width 19 height 215
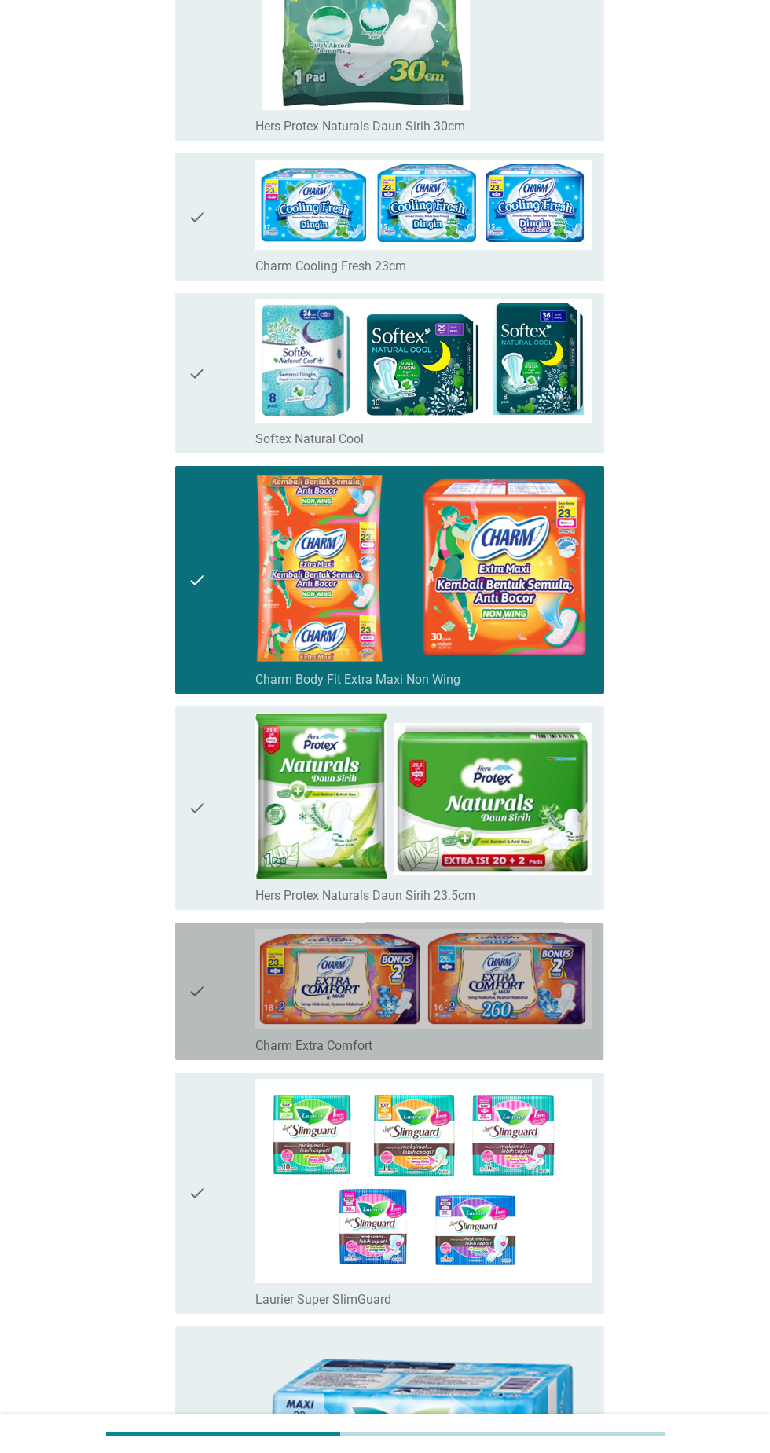
click at [206, 978] on icon "check" at bounding box center [197, 991] width 19 height 125
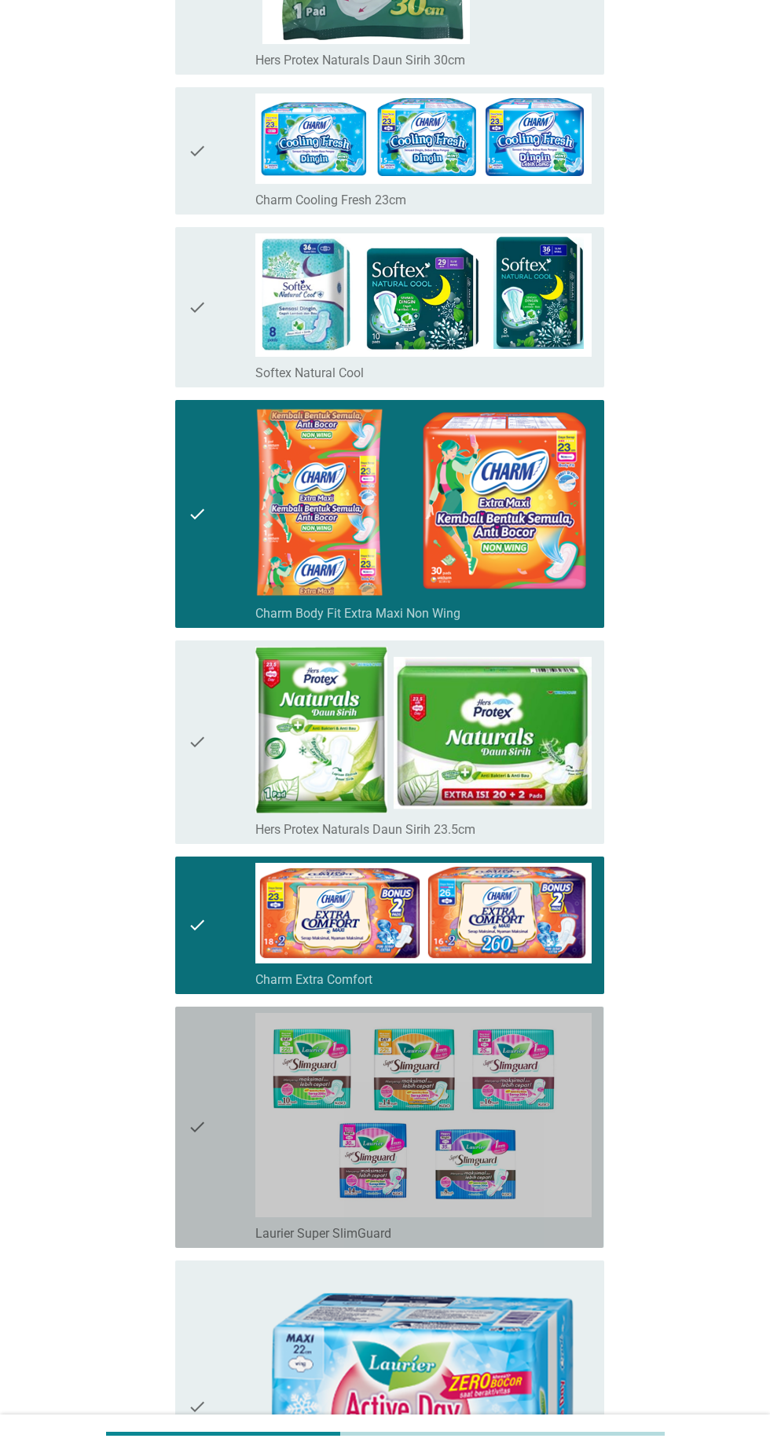
scroll to position [1854, 0]
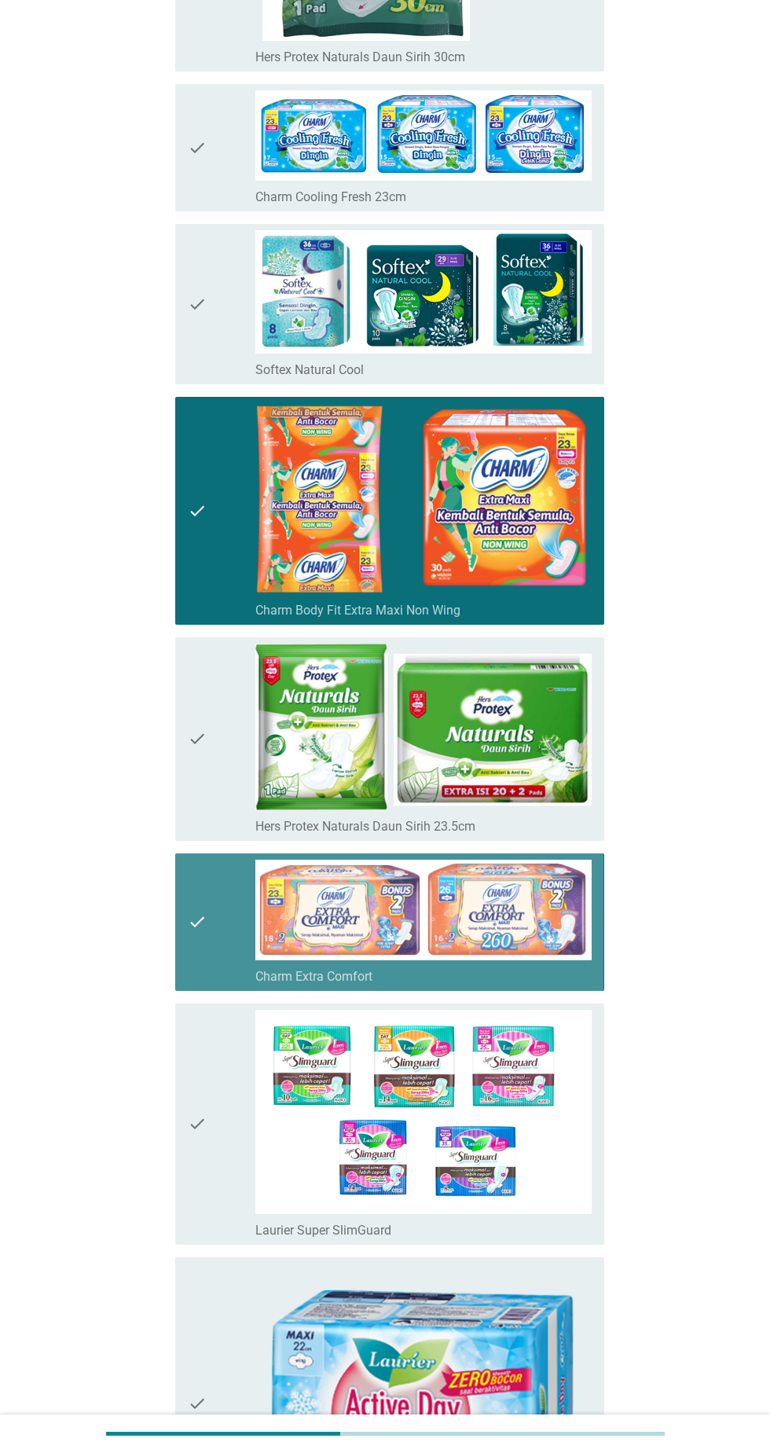
click at [216, 926] on div "check" at bounding box center [222, 922] width 68 height 125
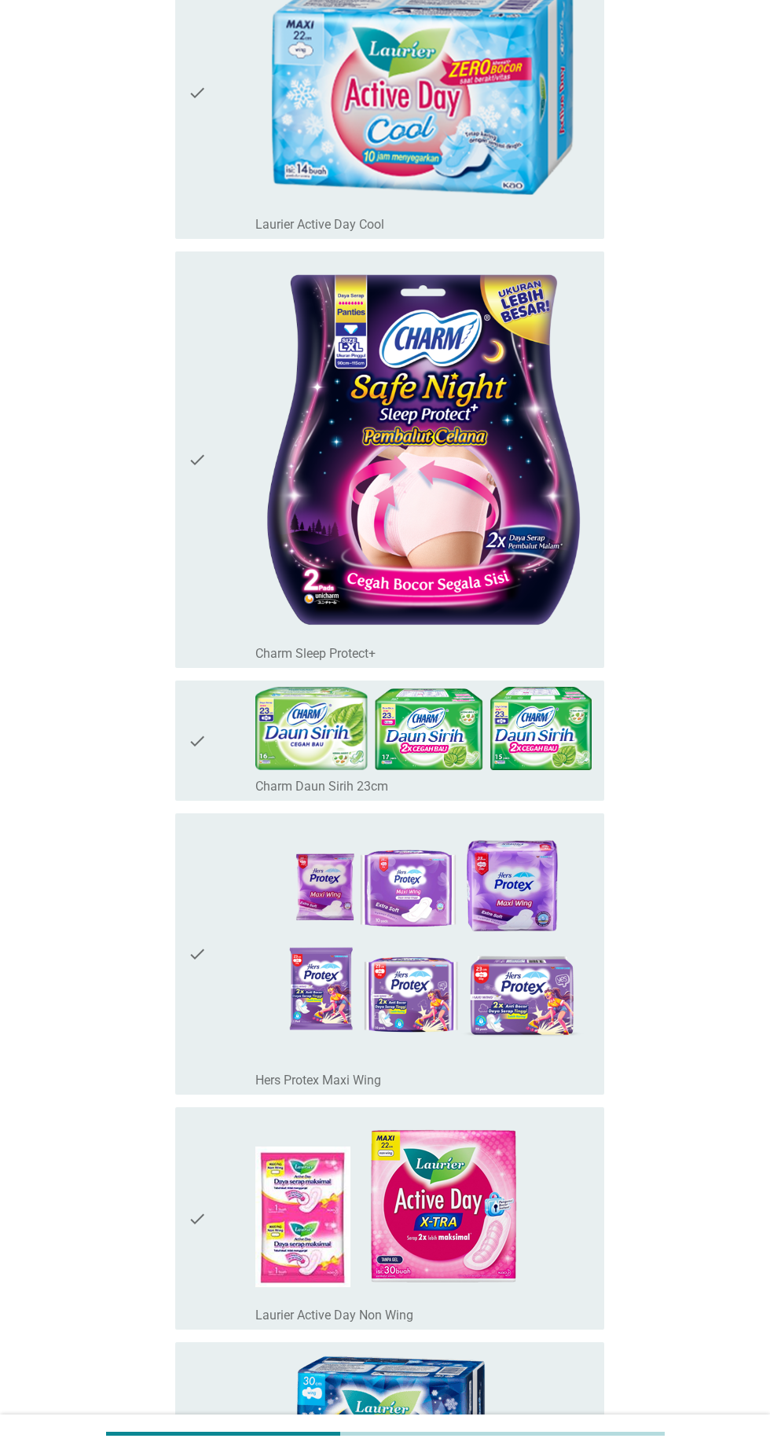
scroll to position [3170, 0]
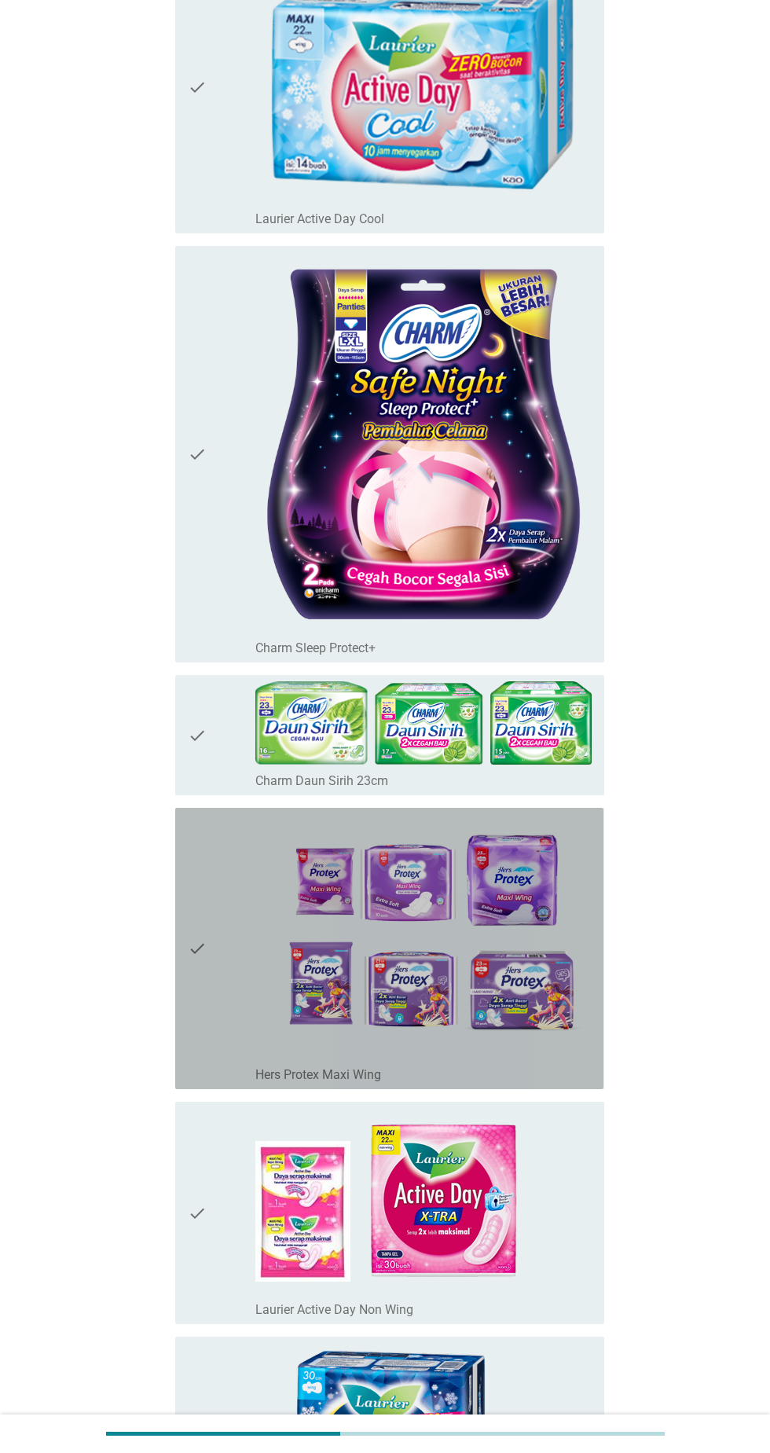
click at [200, 965] on icon "check" at bounding box center [197, 948] width 19 height 269
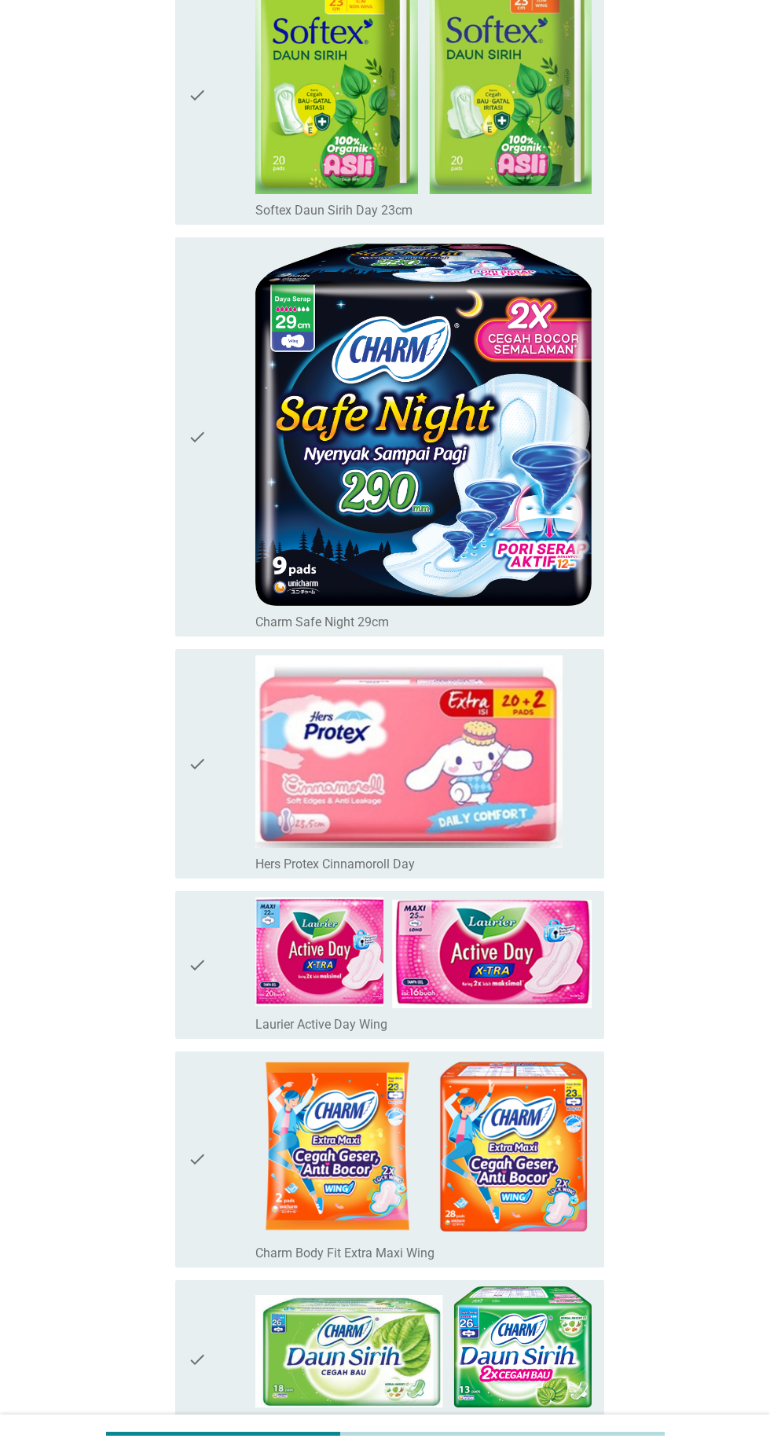
scroll to position [6390, 0]
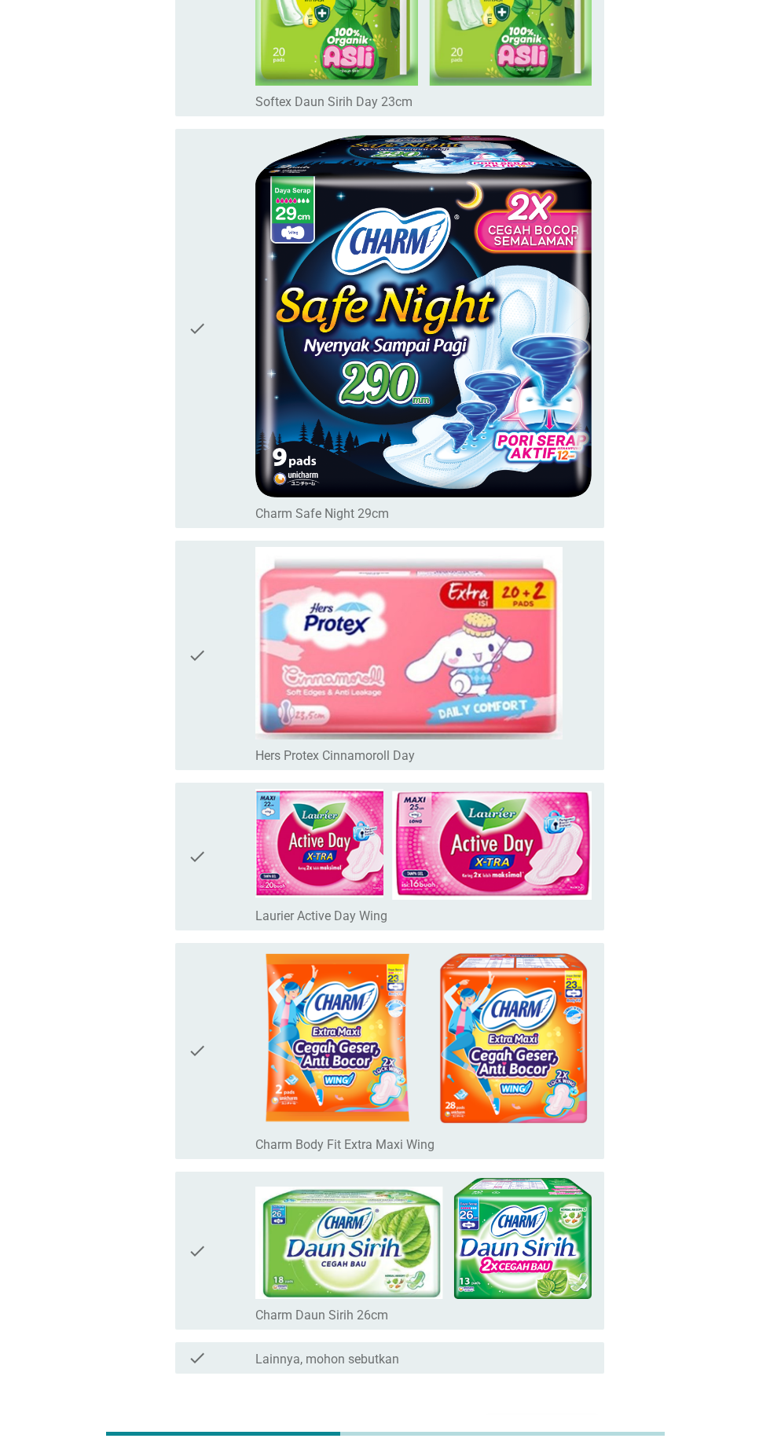
click at [584, 1429] on div "Selanjutnya" at bounding box center [542, 1430] width 86 height 19
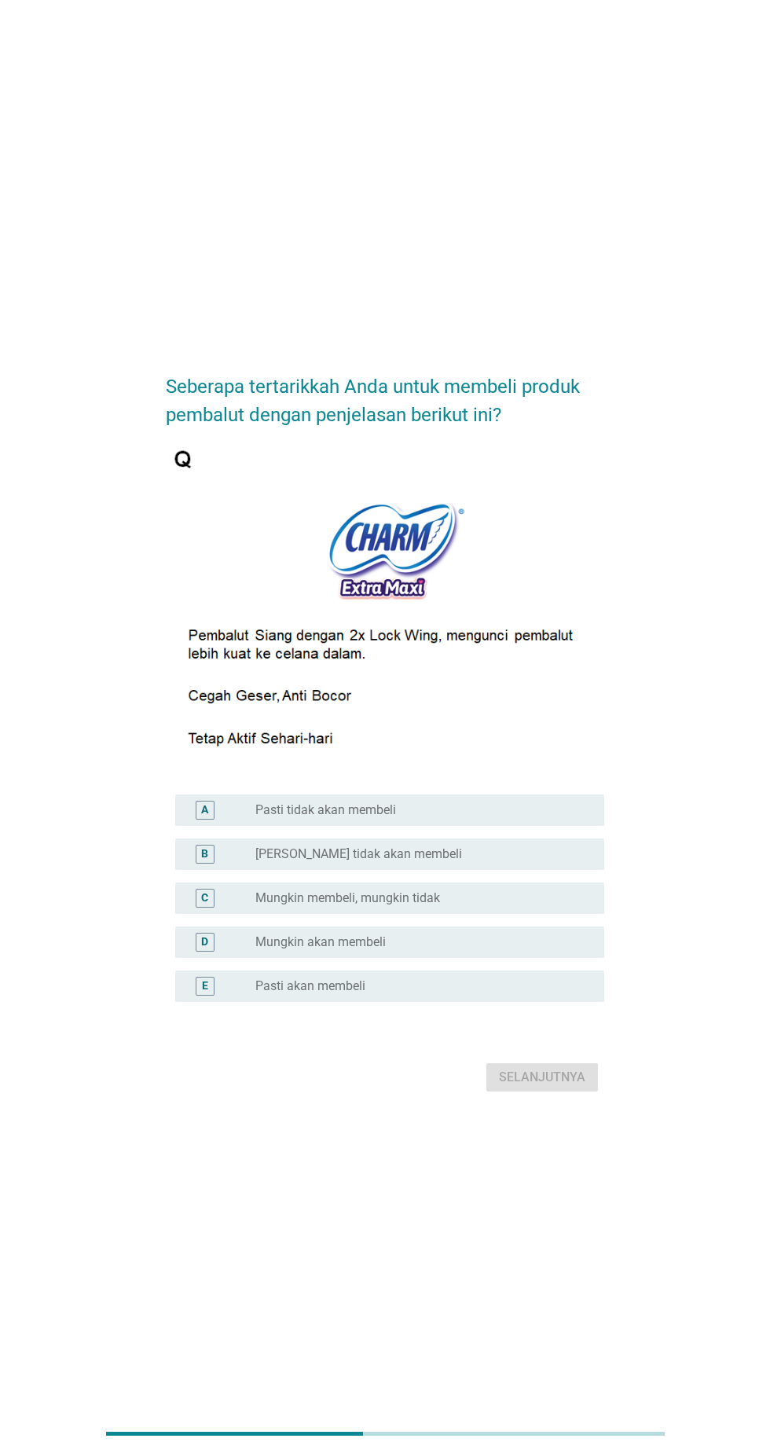
click at [497, 950] on div "radio_button_unchecked Mungkin akan membeli" at bounding box center [417, 942] width 324 height 16
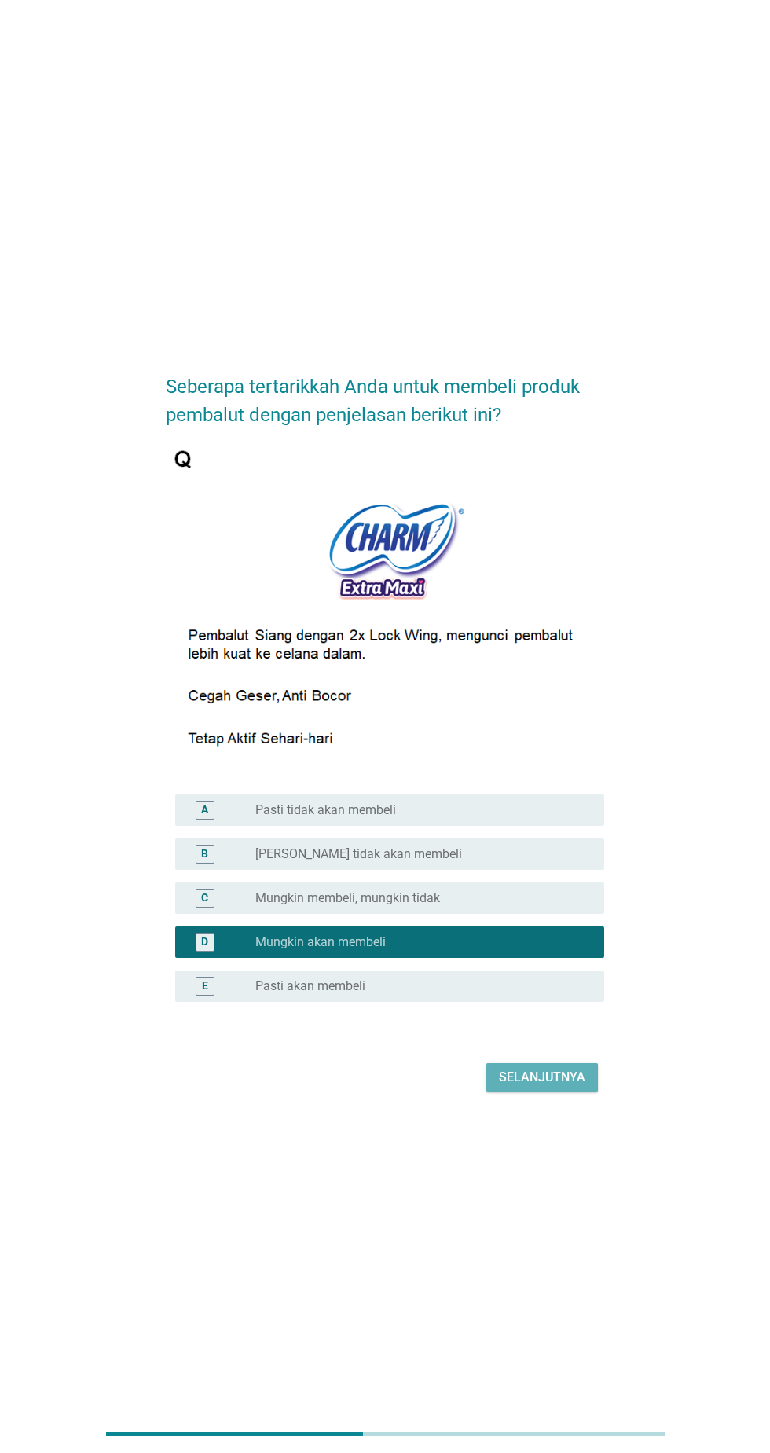
click at [581, 1087] on div "Selanjutnya" at bounding box center [542, 1077] width 86 height 19
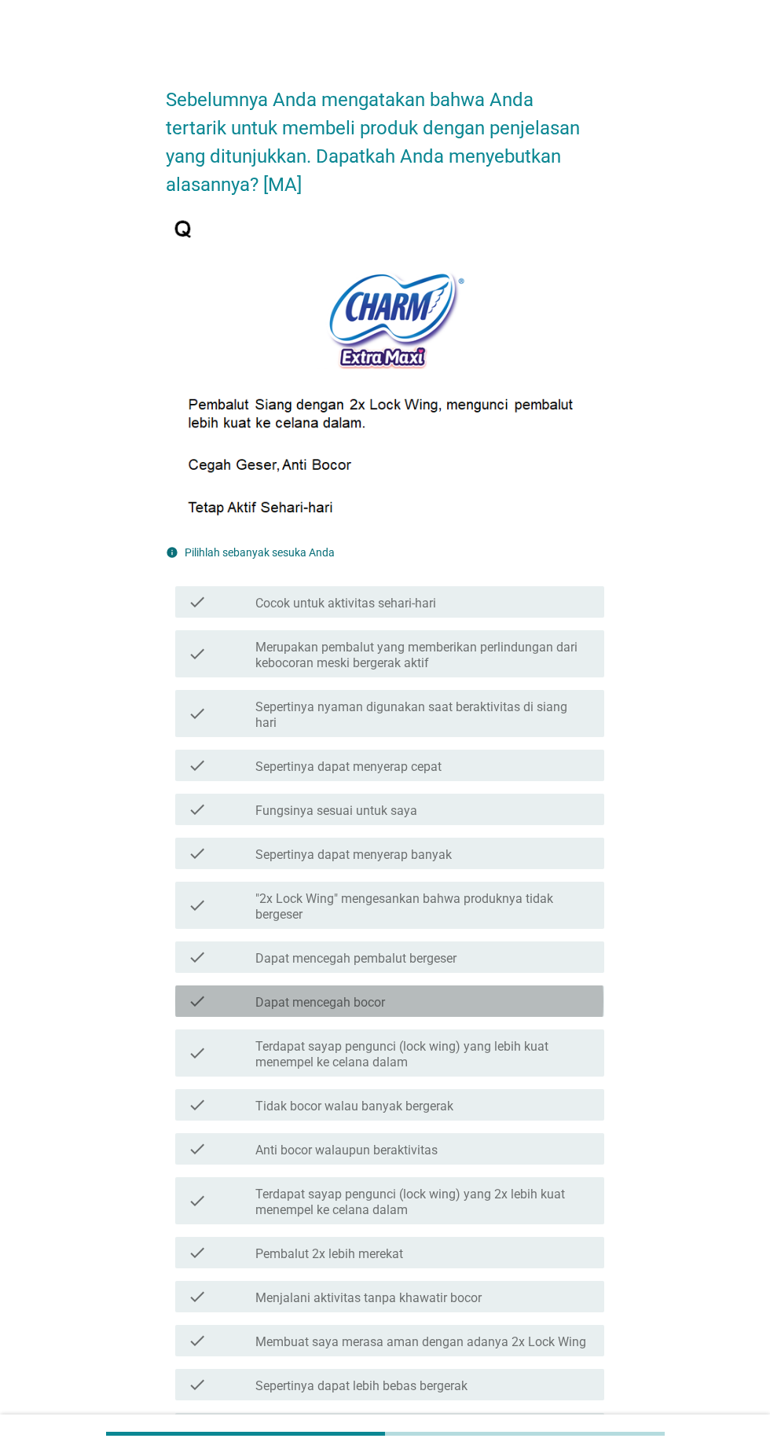
click at [506, 992] on div "check_box_outline_blank Dapat mencegah bocor" at bounding box center [423, 1001] width 336 height 19
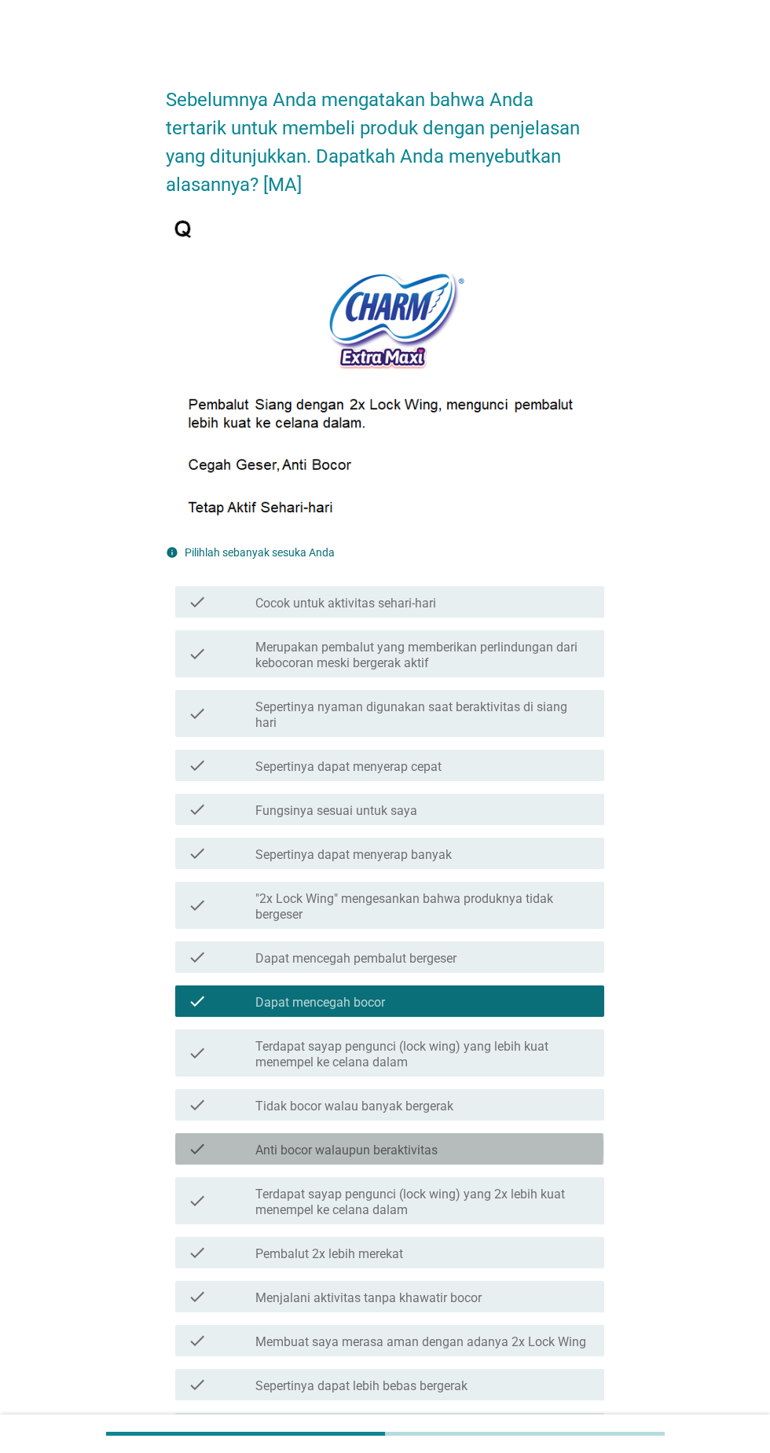
click at [533, 1139] on div "check_box_outline_blank Anti bocor walaupun beraktivitas" at bounding box center [423, 1148] width 336 height 19
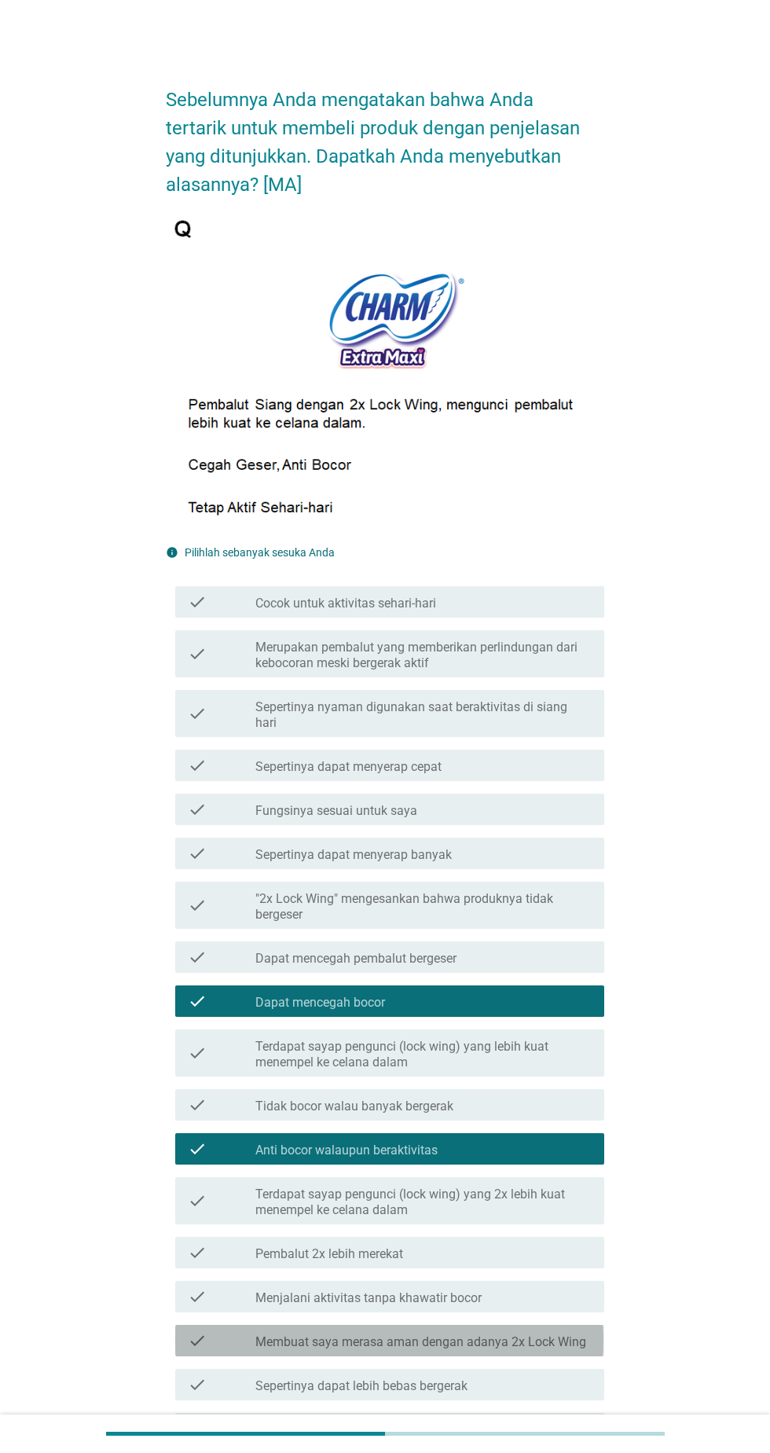
scroll to position [439, 0]
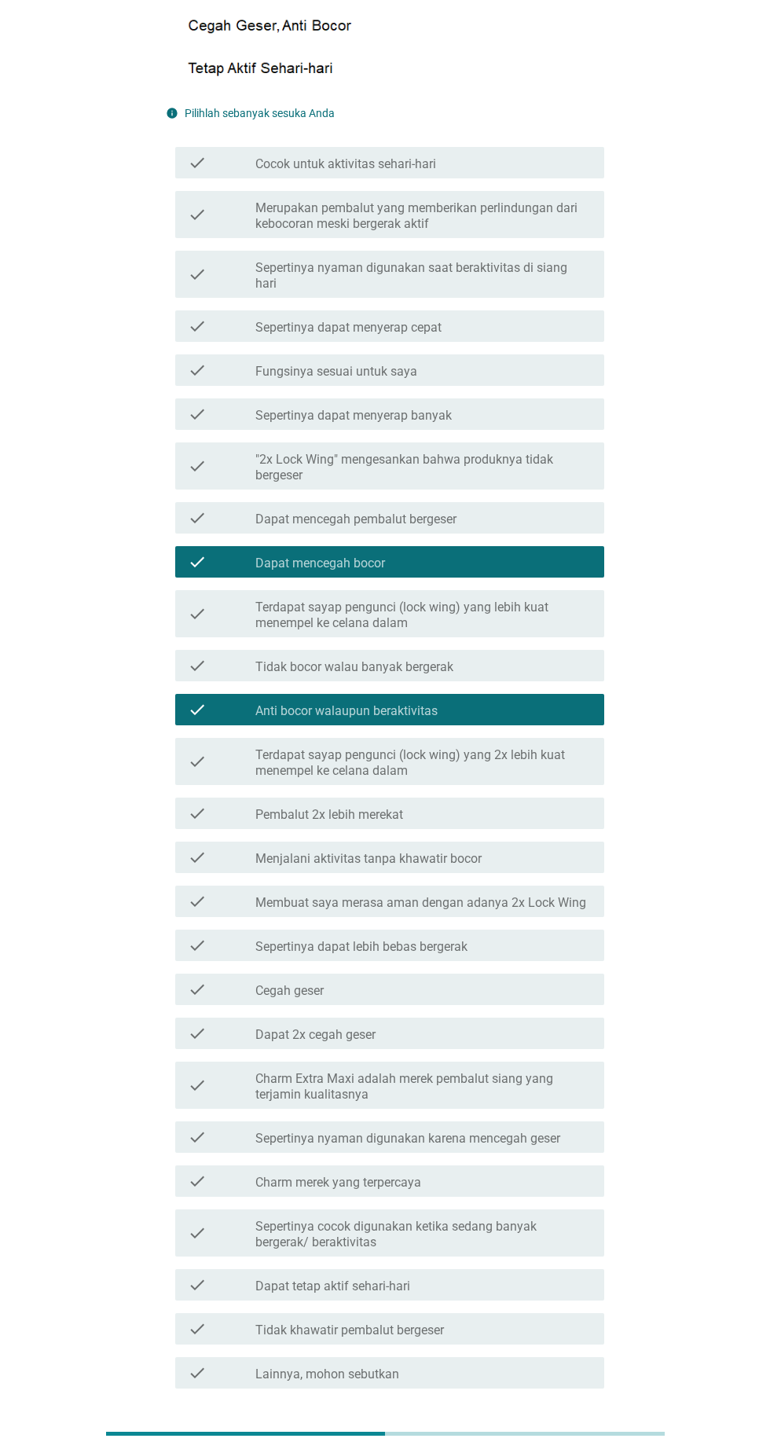
click at [575, 1436] on div "Selanjutnya" at bounding box center [542, 1445] width 86 height 19
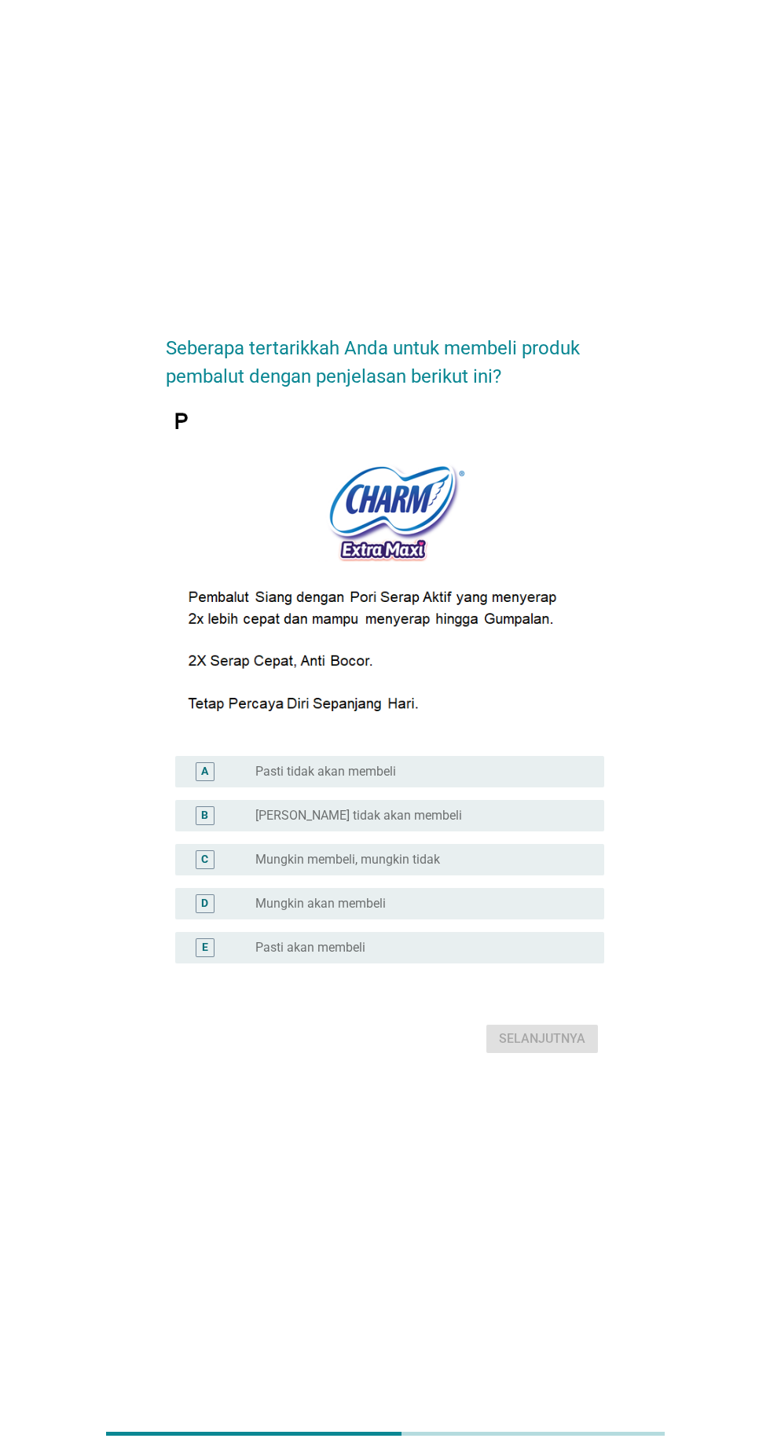
scroll to position [0, 0]
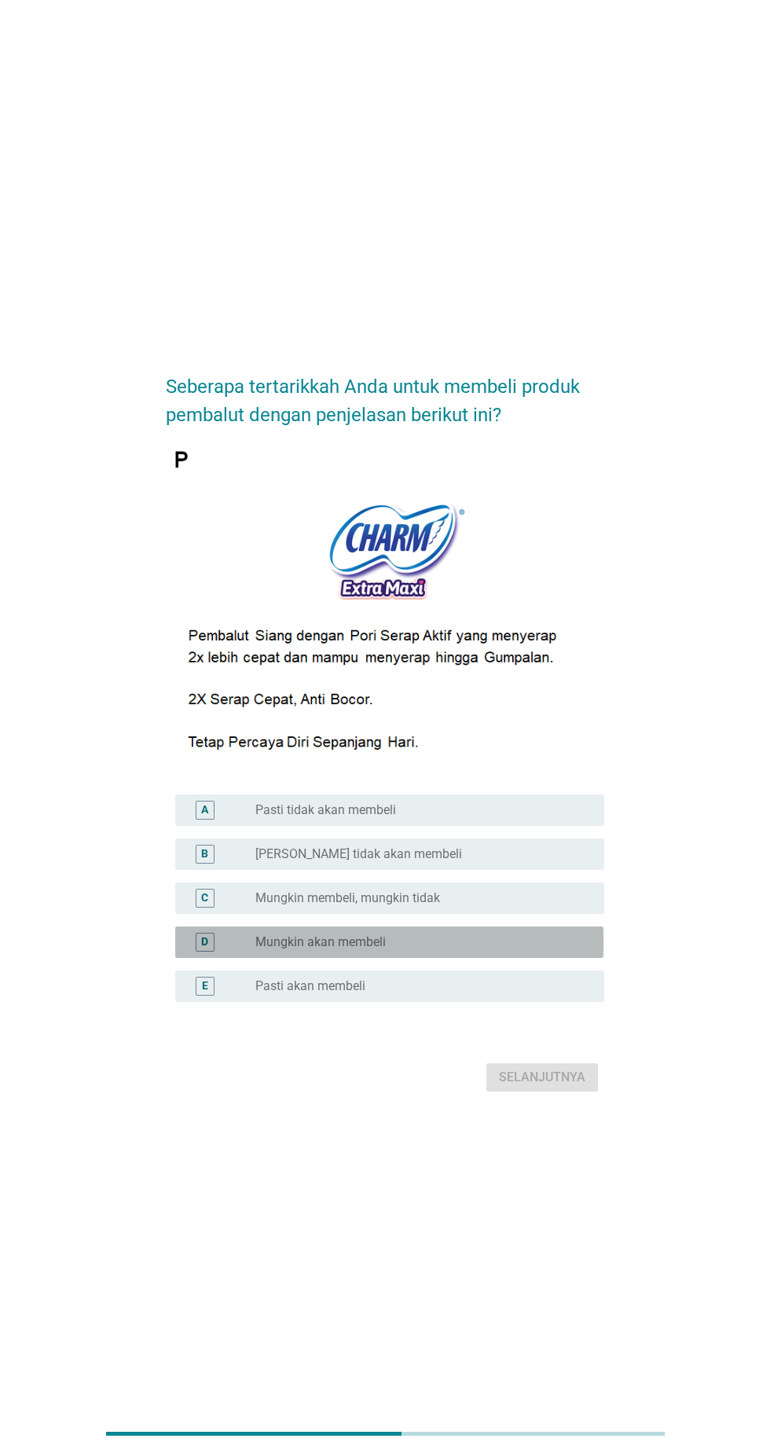
click at [453, 950] on div "radio_button_unchecked Mungkin akan membeli" at bounding box center [417, 942] width 324 height 16
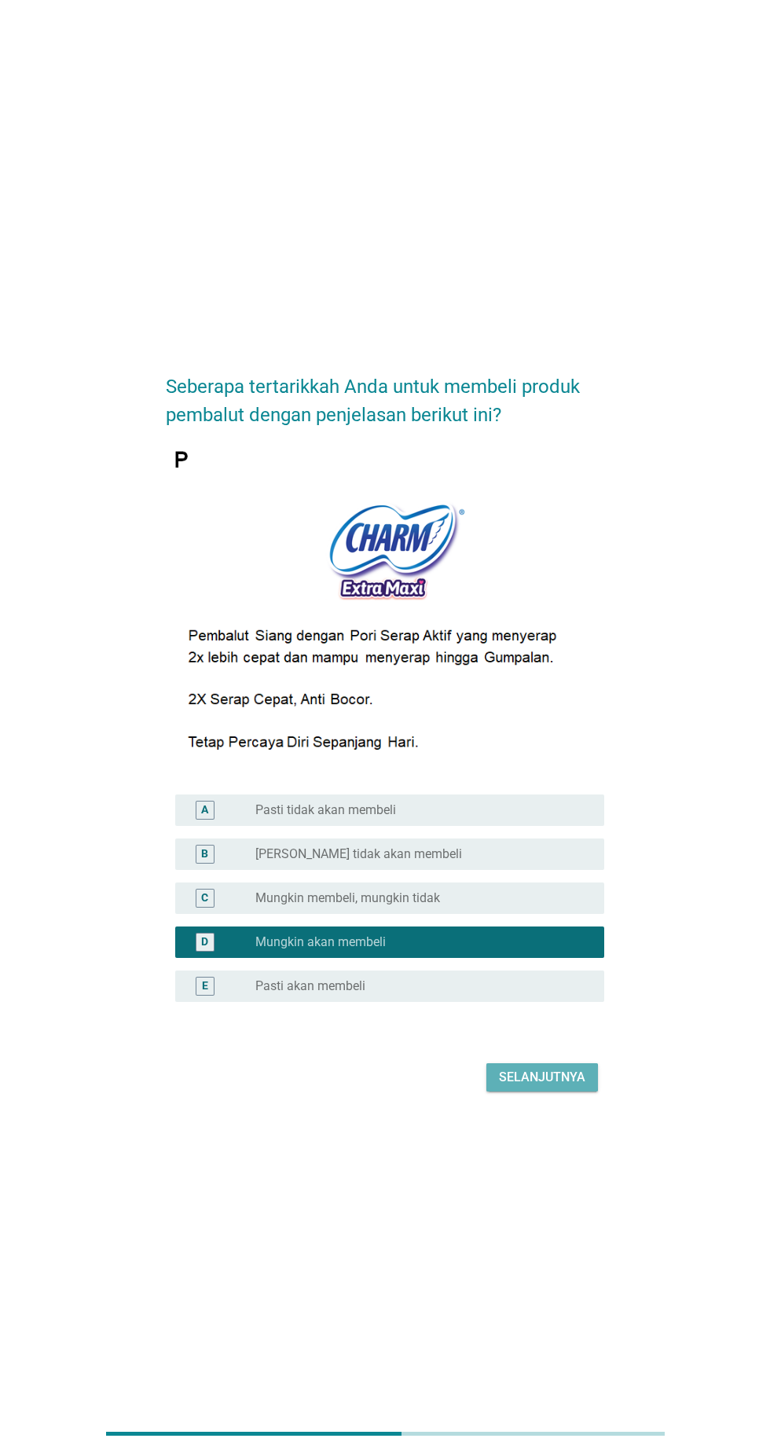
click at [575, 1087] on div "Selanjutnya" at bounding box center [542, 1077] width 86 height 19
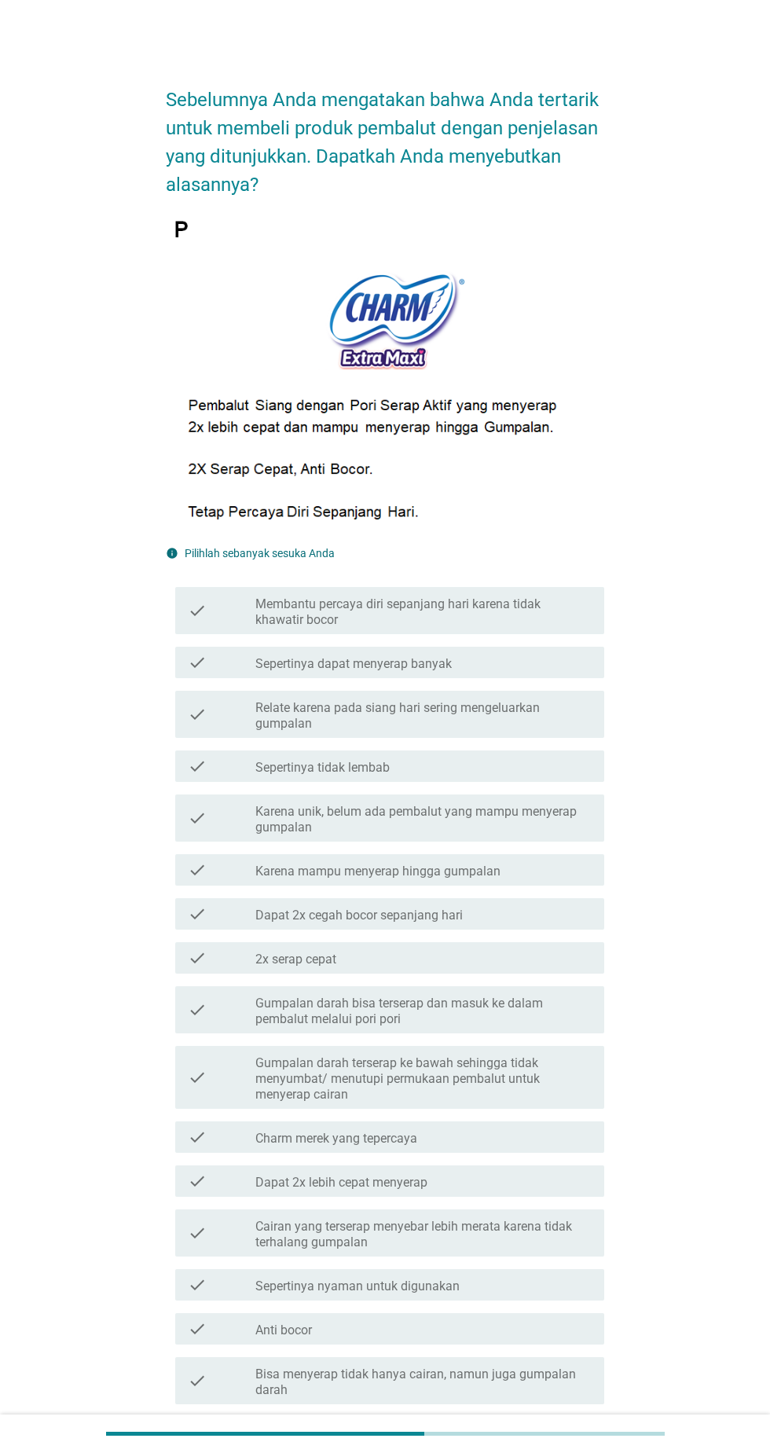
click at [473, 832] on label "Karena unik, belum ada pembalut yang mampu menyerap gumpalan" at bounding box center [423, 819] width 336 height 31
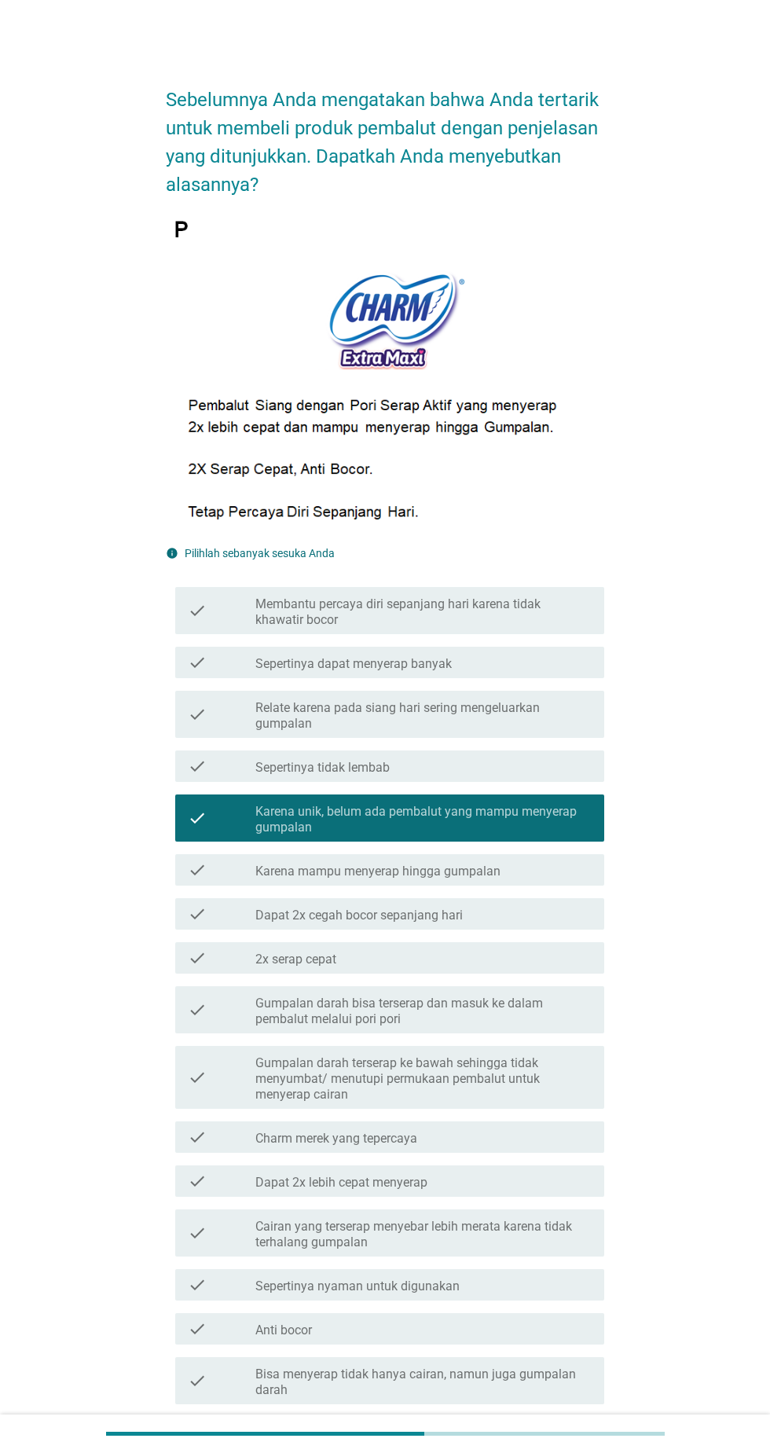
click at [409, 1078] on label "Gumpalan darah terserap ke bawah sehingga tidak menyumbat/ menutupi permukaan p…" at bounding box center [423, 1078] width 336 height 47
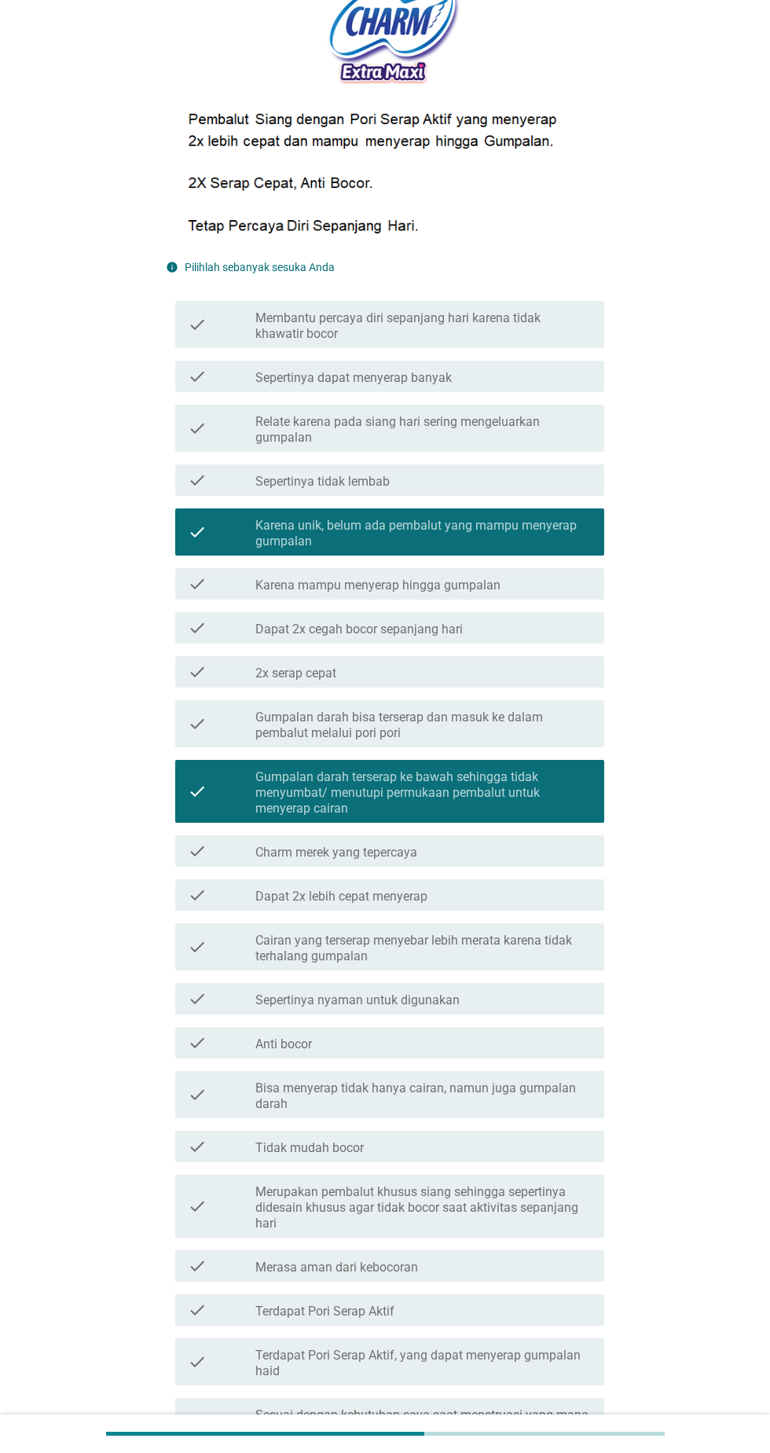
scroll to position [446, 0]
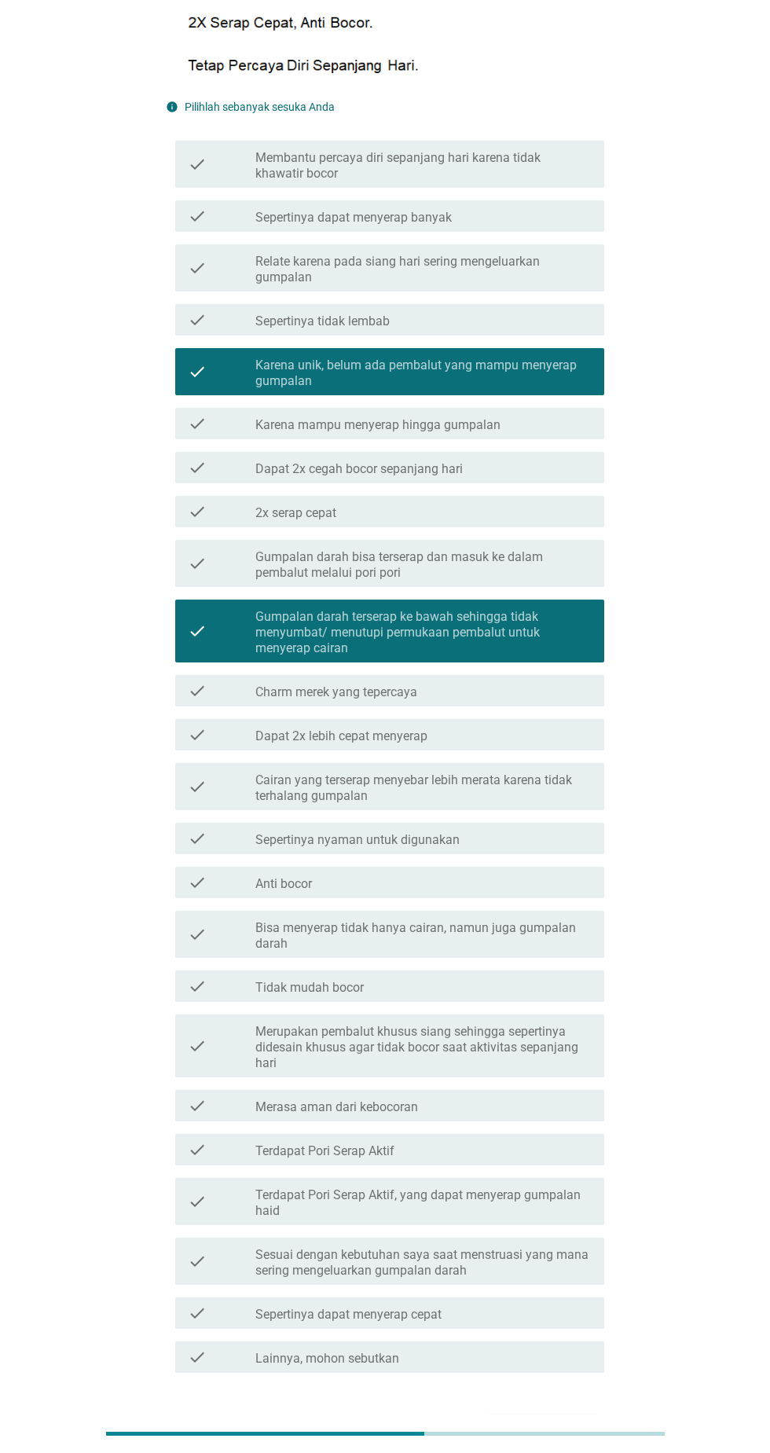
click at [570, 1422] on div "Selanjutnya" at bounding box center [542, 1429] width 86 height 19
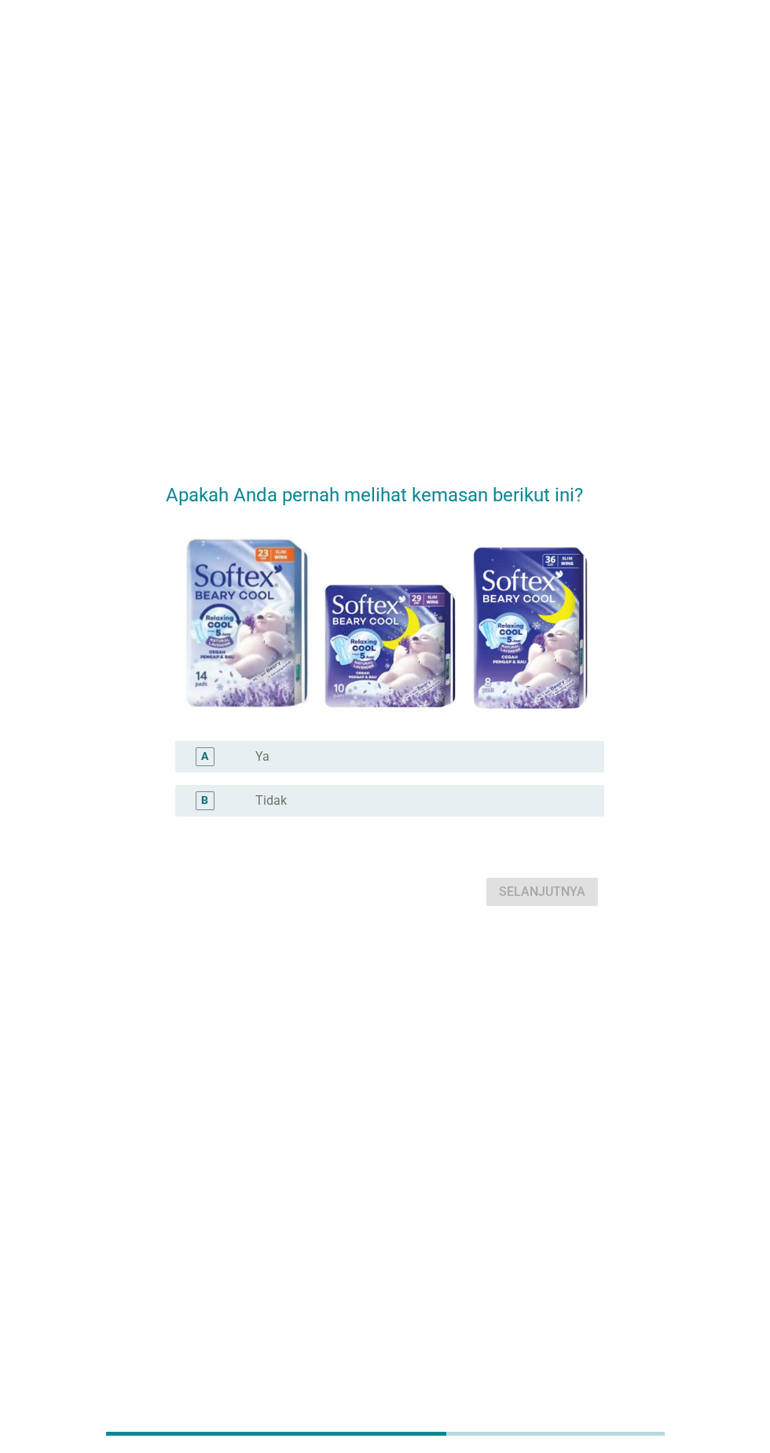
scroll to position [0, 0]
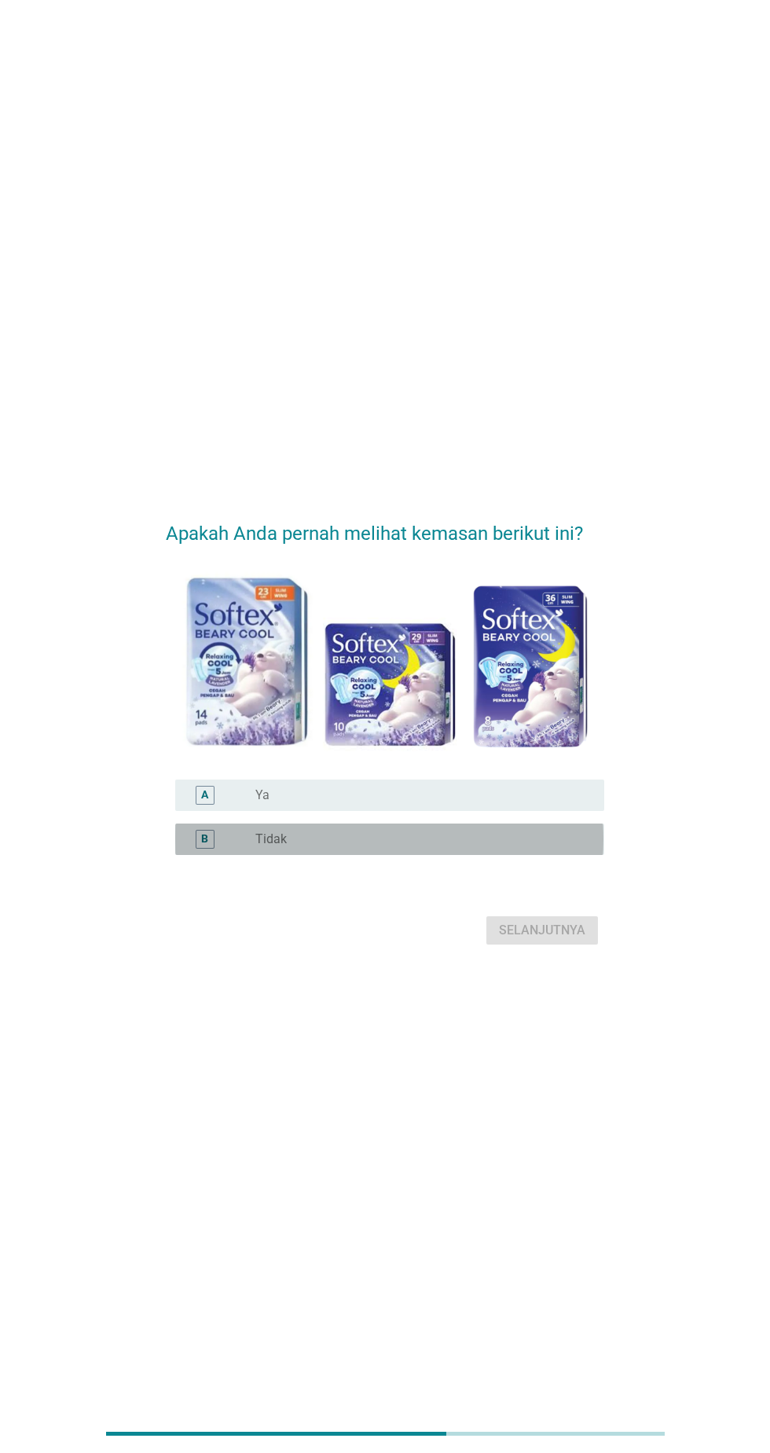
click at [361, 847] on div "radio_button_unchecked Tidak" at bounding box center [417, 839] width 324 height 16
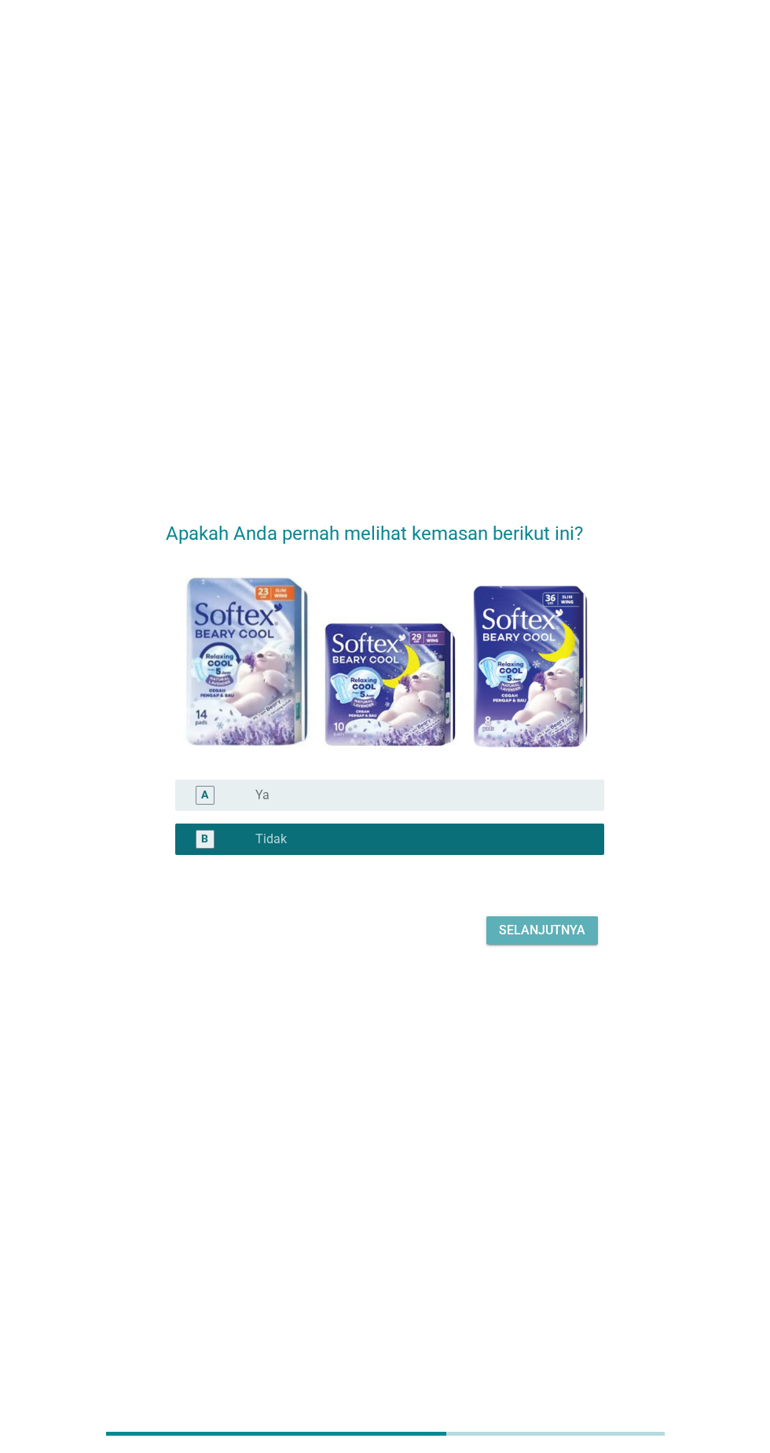
click at [561, 940] on div "Selanjutnya" at bounding box center [542, 930] width 86 height 19
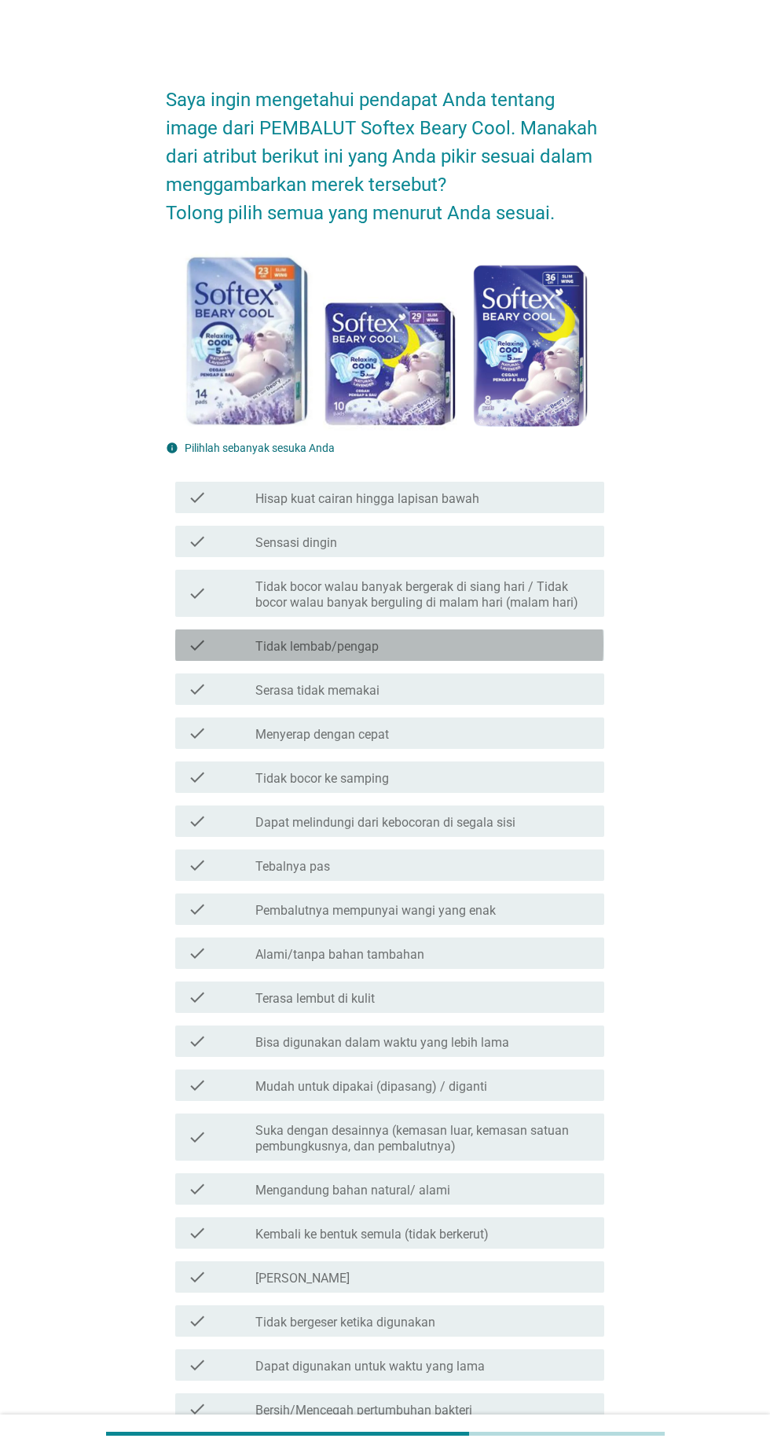
click at [486, 646] on div "check_box_outline_blank Tidak lembab/pengap" at bounding box center [423, 645] width 336 height 19
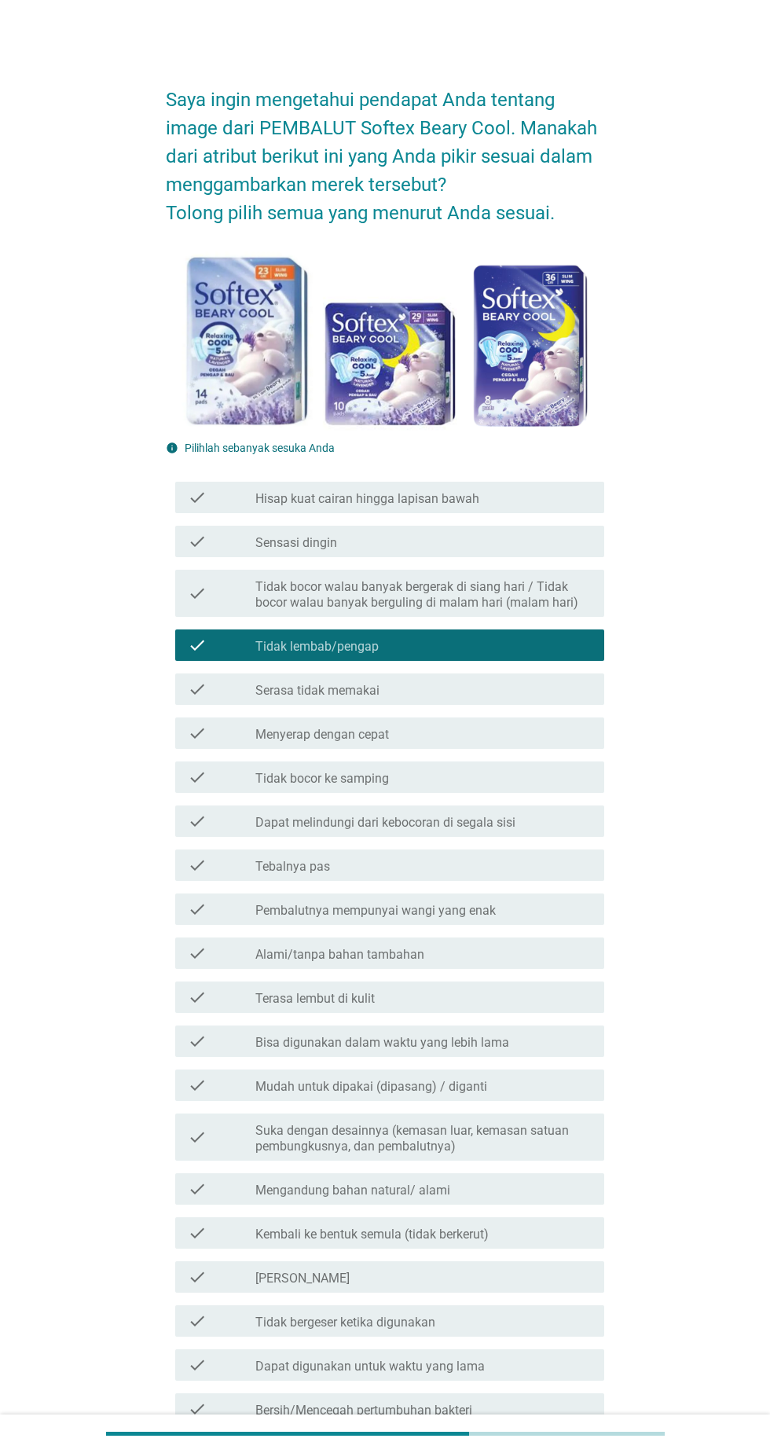
click at [474, 737] on div "check_box_outline_blank Menyerap dengan cepat" at bounding box center [423, 733] width 336 height 19
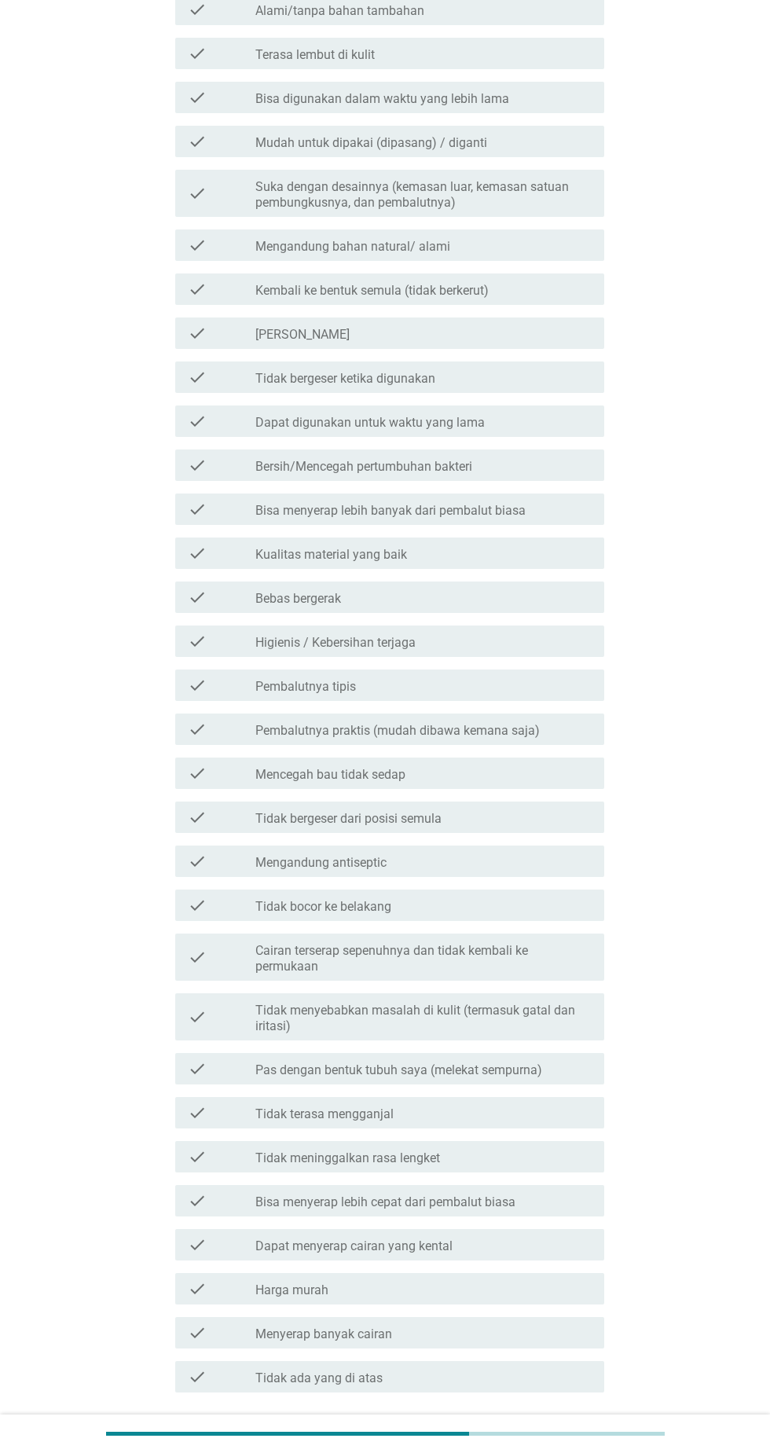
scroll to position [963, 0]
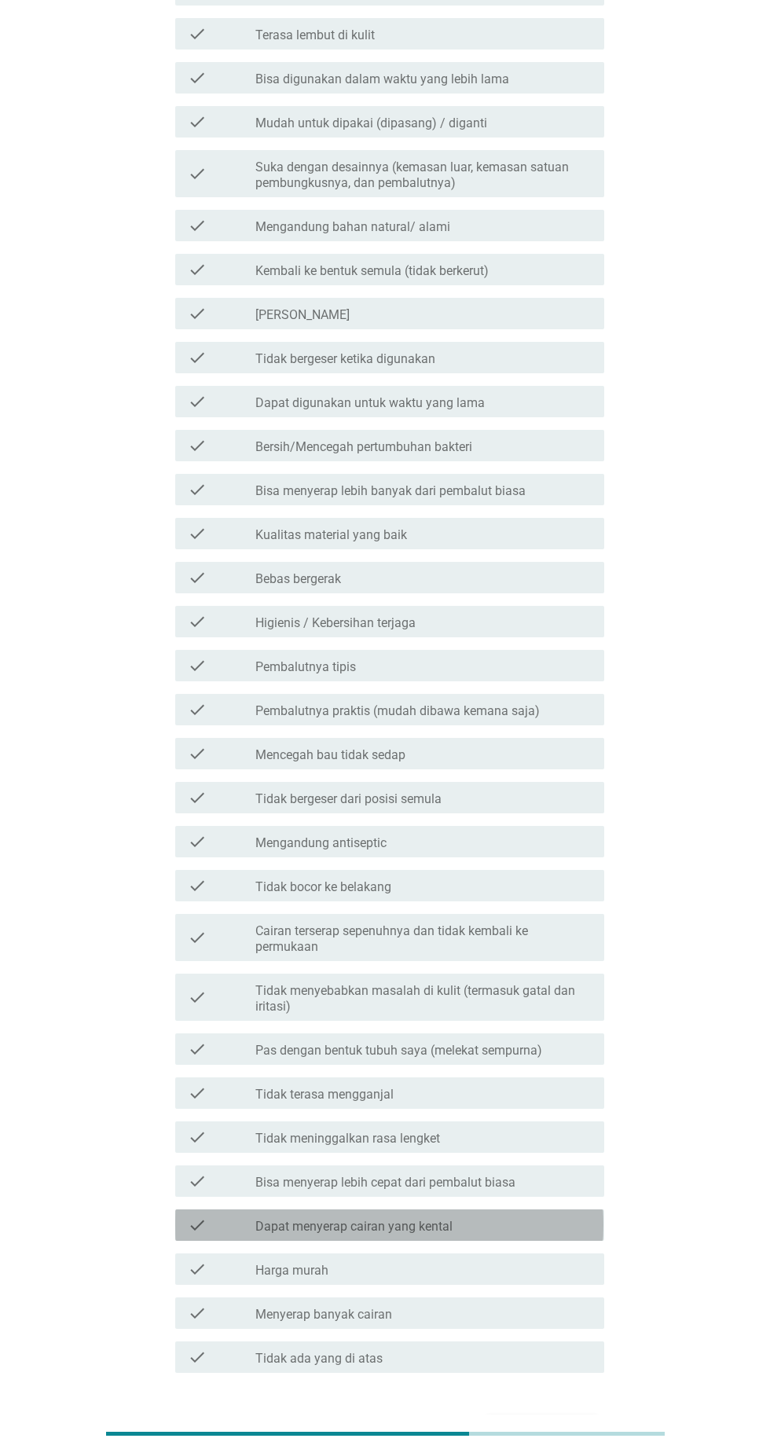
click at [442, 1224] on label "Dapat menyerap cairan yang kental" at bounding box center [353, 1227] width 197 height 16
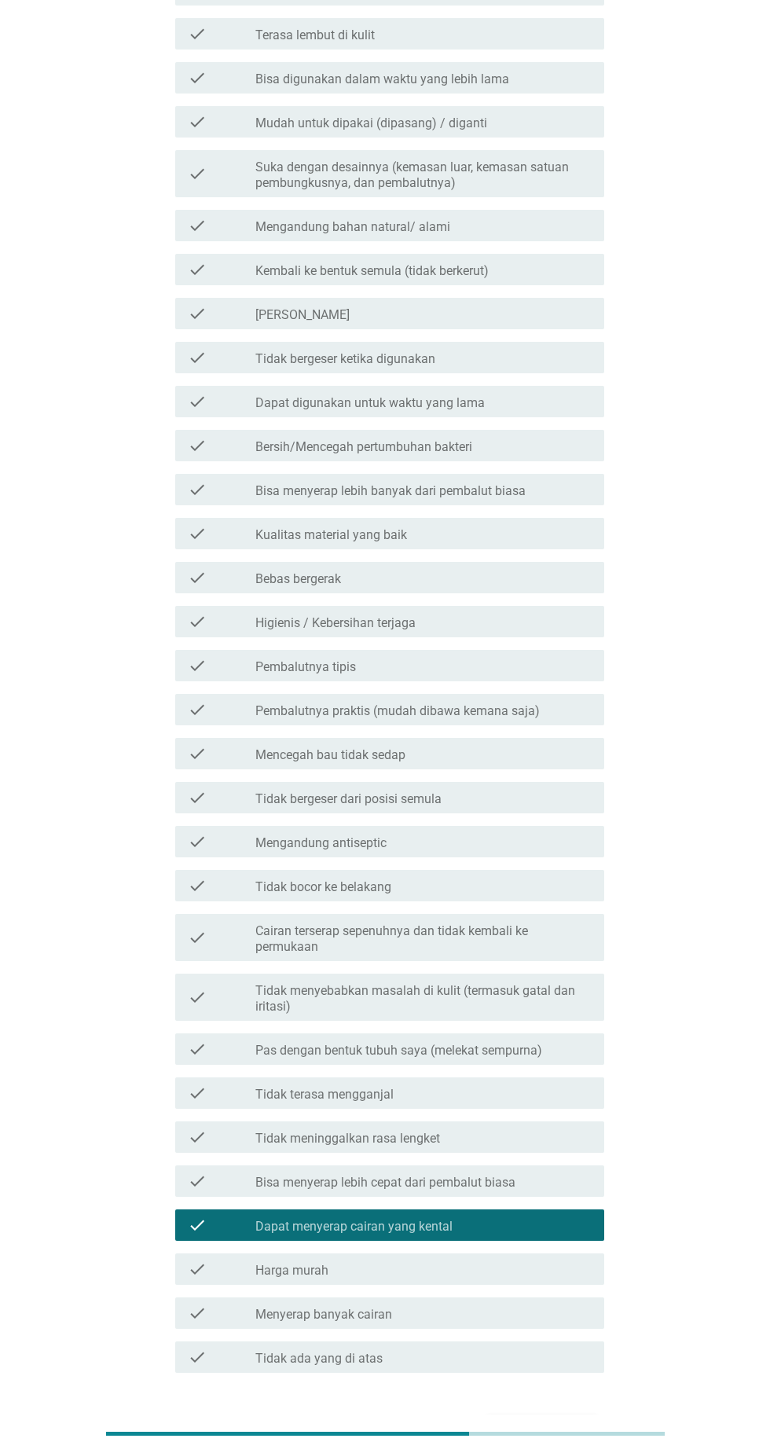
click at [578, 1420] on div "Selanjutnya" at bounding box center [542, 1429] width 86 height 19
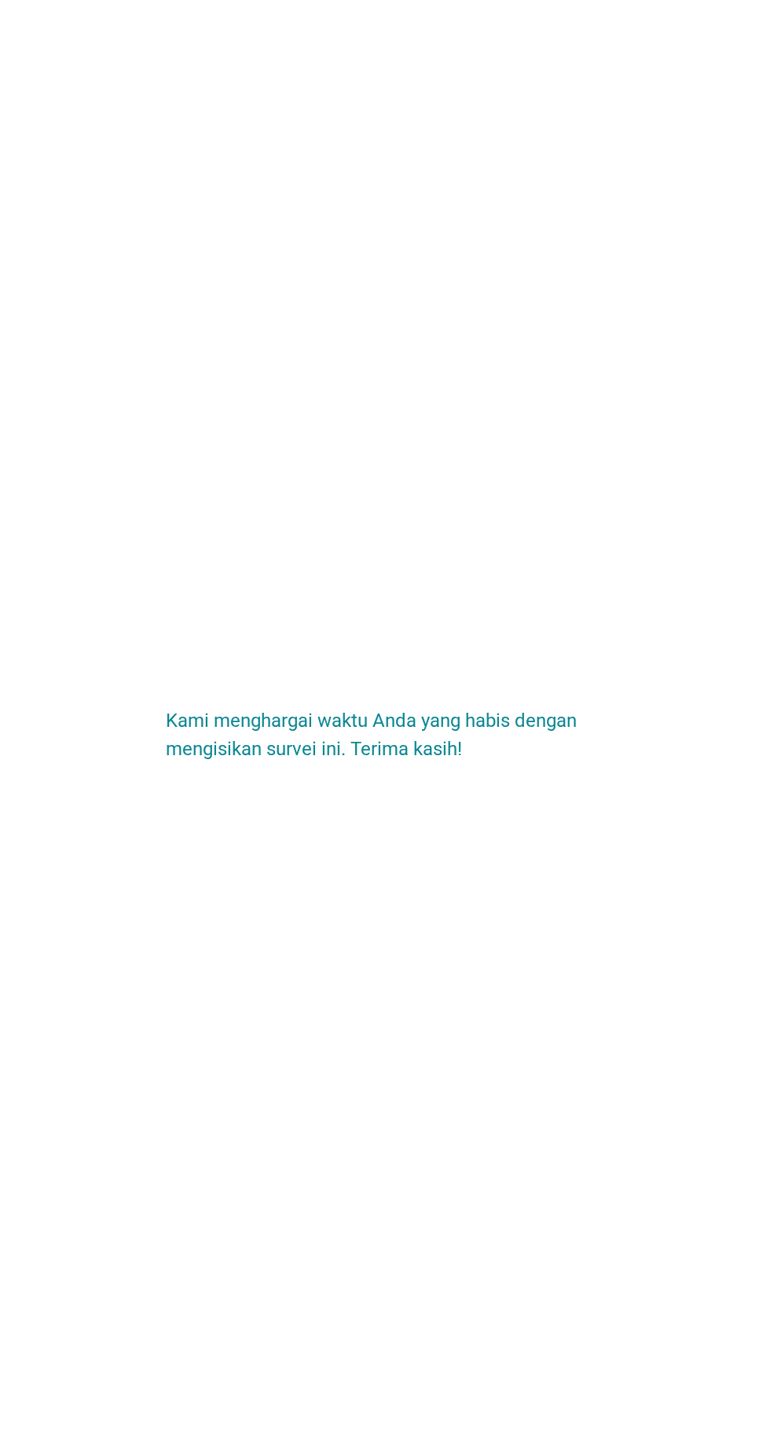
scroll to position [0, 0]
